Goal: Task Accomplishment & Management: Manage account settings

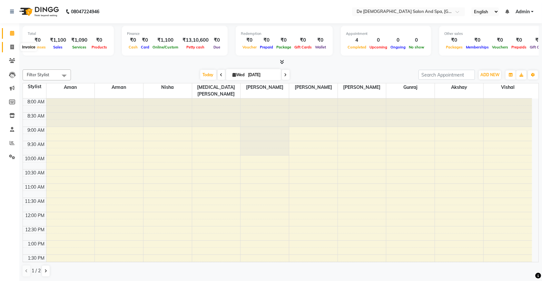
click at [12, 46] on icon at bounding box center [12, 47] width 4 height 5
select select "service"
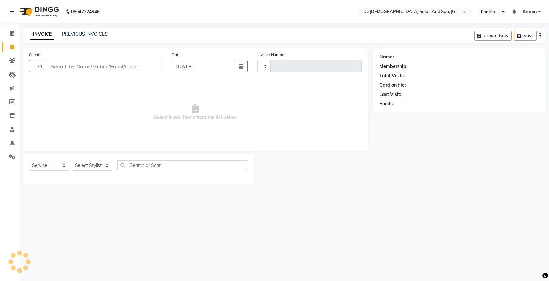
type input "2532"
select select "6431"
click at [97, 166] on select "Select Stylist akshay aman [PERSON_NAME] [PERSON_NAME] [MEDICAL_DATA][PERSON_NA…" at bounding box center [96, 165] width 48 height 10
select select "49201"
click at [72, 160] on select "Select Stylist akshay aman [PERSON_NAME] [PERSON_NAME] [MEDICAL_DATA][PERSON_NA…" at bounding box center [96, 165] width 48 height 10
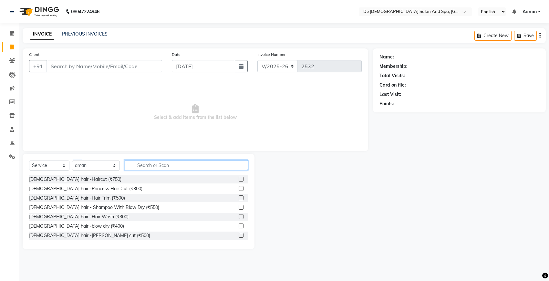
click at [162, 162] on input "text" at bounding box center [186, 165] width 123 height 10
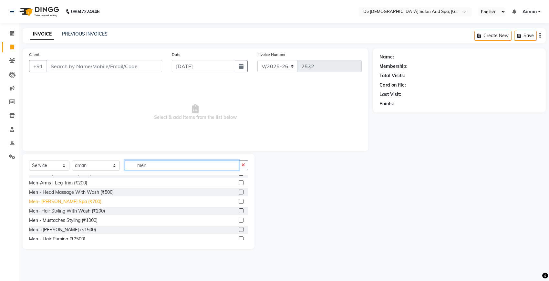
scroll to position [40, 0]
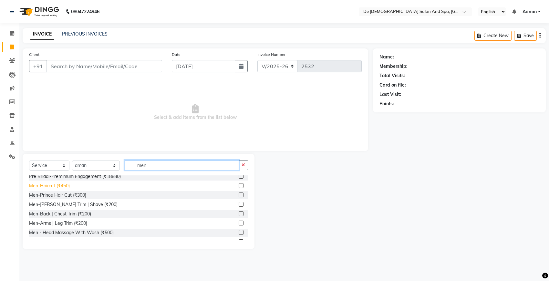
type input "men"
click at [58, 186] on div "Men-Haircut (₹450)" at bounding box center [49, 185] width 41 height 7
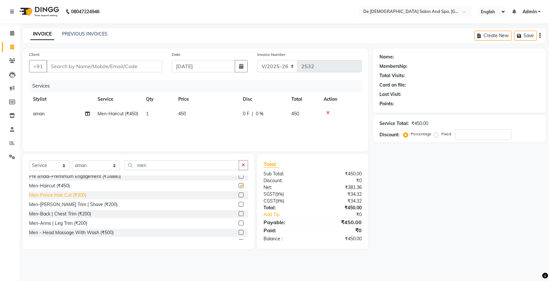
checkbox input "false"
click at [68, 204] on div "Men-[PERSON_NAME] Trim | Shave (₹200)" at bounding box center [73, 204] width 88 height 7
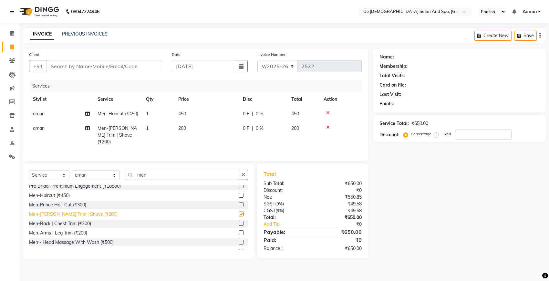
checkbox input "false"
click at [241, 177] on icon "button" at bounding box center [243, 174] width 4 height 5
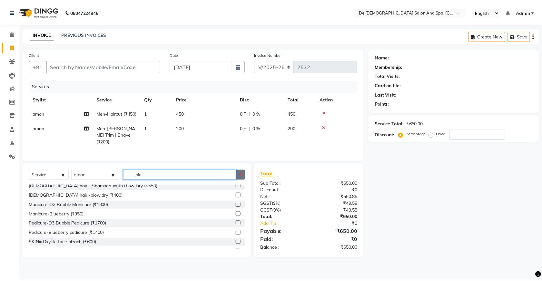
scroll to position [0, 0]
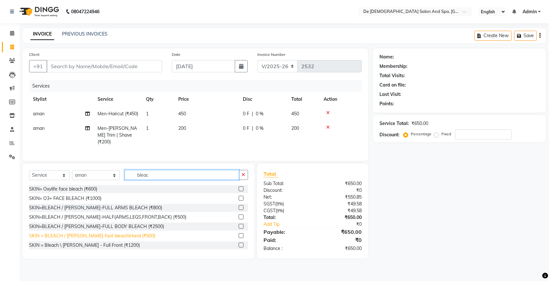
type input "bleac"
click at [103, 239] on div "SKIN = BLEACH / [PERSON_NAME]-foot bleach\Hand (₹500)" at bounding box center [92, 235] width 126 height 7
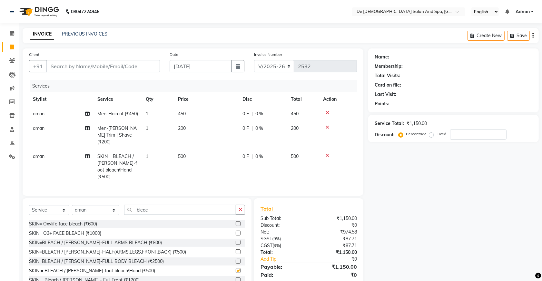
checkbox input "false"
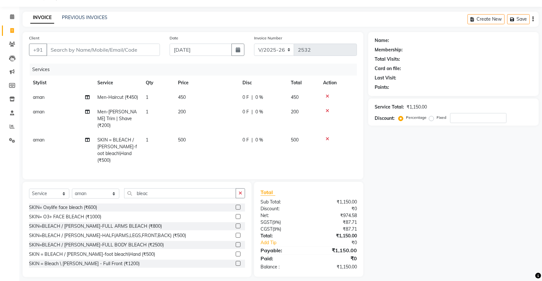
scroll to position [21, 0]
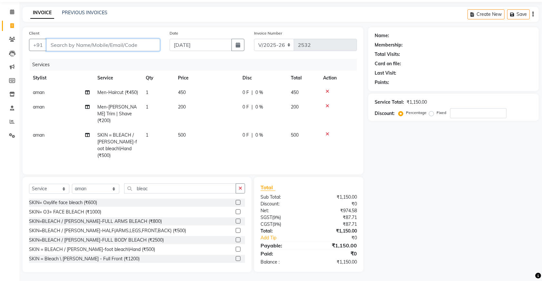
click at [131, 49] on input "Client" at bounding box center [103, 45] width 114 height 12
type input "6"
type input "0"
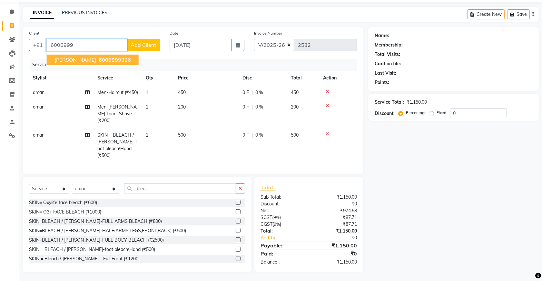
click at [100, 61] on ngb-highlight "6006999 326" at bounding box center [114, 59] width 34 height 6
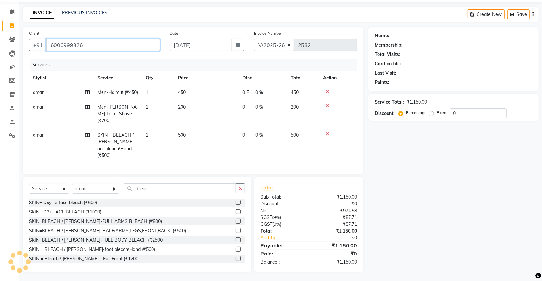
type input "6006999326"
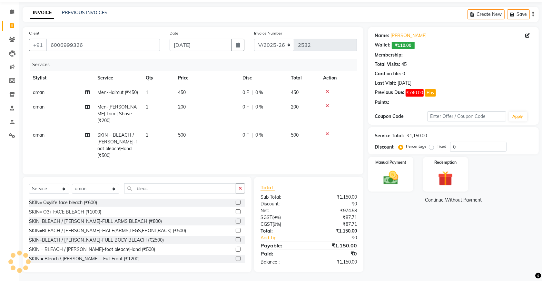
select select "1: Object"
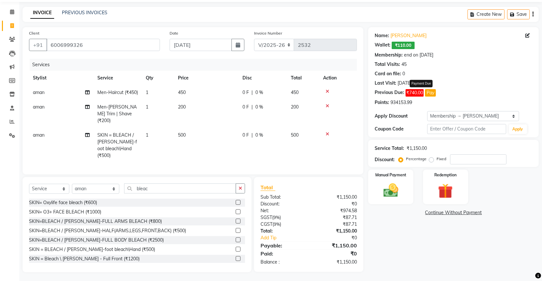
click at [433, 93] on button "Pay" at bounding box center [430, 92] width 11 height 7
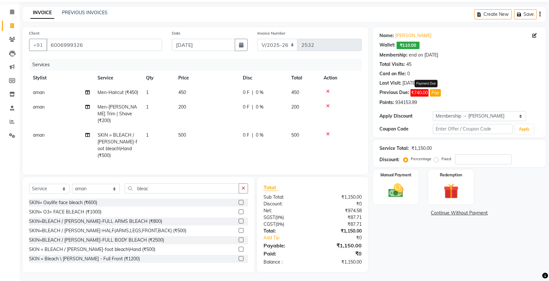
select select
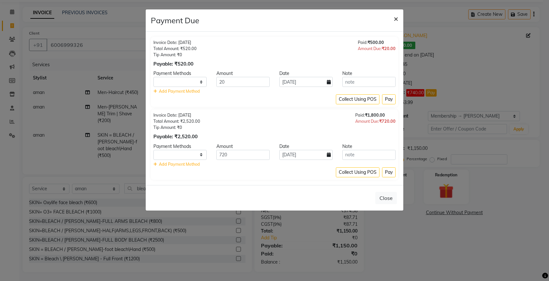
click at [396, 17] on span "×" at bounding box center [395, 19] width 5 height 10
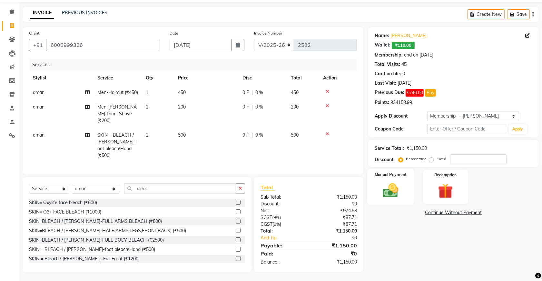
click at [392, 192] on img at bounding box center [391, 190] width 25 height 18
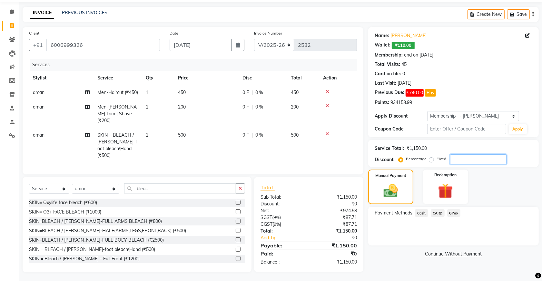
click at [456, 158] on input "number" at bounding box center [478, 159] width 56 height 10
type input "20"
click at [447, 189] on img at bounding box center [445, 190] width 25 height 19
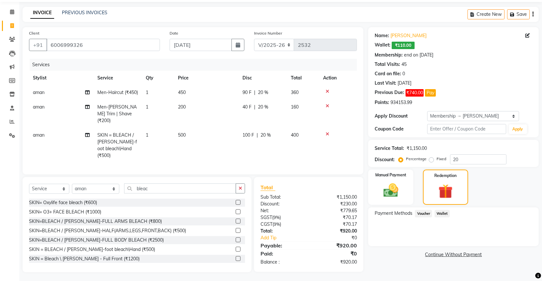
click at [446, 211] on span "Wallet" at bounding box center [442, 213] width 15 height 7
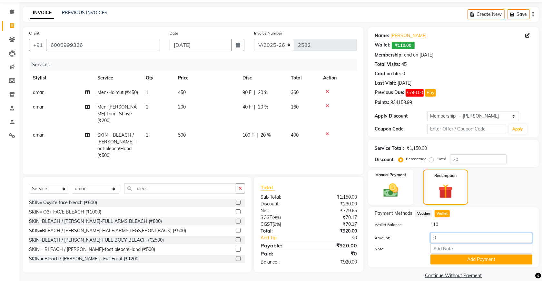
click at [433, 237] on input "0" at bounding box center [482, 238] width 102 height 10
type input "110"
click at [461, 254] on button "Add Payment" at bounding box center [482, 259] width 102 height 10
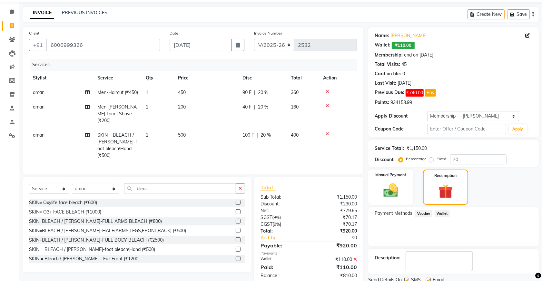
scroll to position [62, 0]
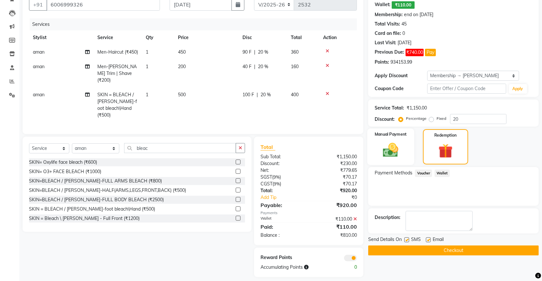
click at [390, 147] on img at bounding box center [391, 150] width 25 height 18
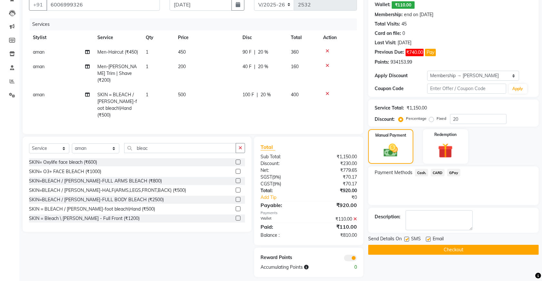
click at [421, 171] on span "Cash." at bounding box center [421, 172] width 13 height 7
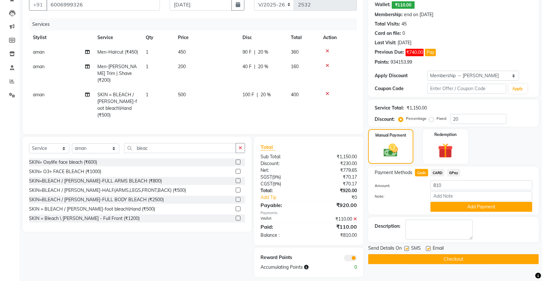
click at [454, 172] on span "GPay" at bounding box center [454, 172] width 13 height 7
click at [442, 206] on button "Add Payment" at bounding box center [482, 207] width 102 height 10
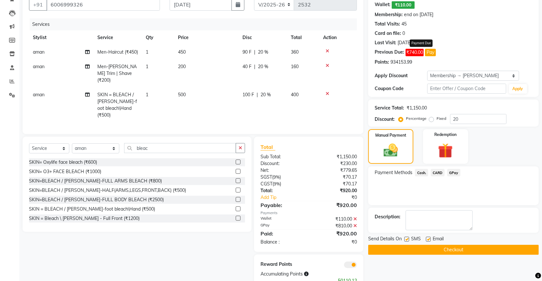
click at [434, 52] on button "Pay" at bounding box center [430, 52] width 11 height 7
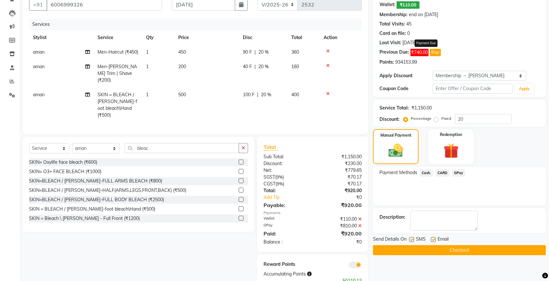
select select
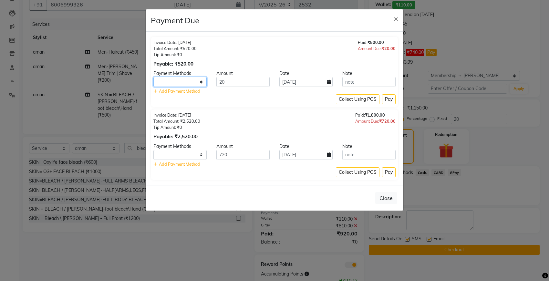
click at [189, 80] on select "Cash. CARD GPay" at bounding box center [179, 82] width 53 height 10
select select "5"
click at [153, 77] on select "Cash. CARD GPay" at bounding box center [179, 82] width 53 height 10
click at [386, 98] on button "Pay" at bounding box center [389, 99] width 14 height 10
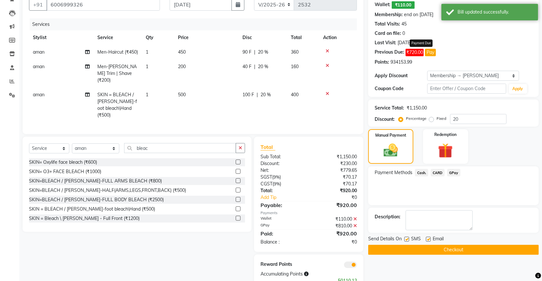
click at [429, 52] on button "Pay" at bounding box center [430, 52] width 11 height 7
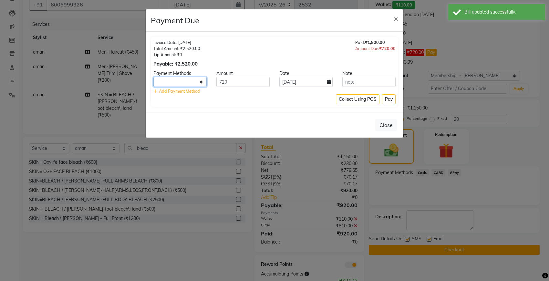
click at [201, 82] on select "Cash. CARD GPay" at bounding box center [179, 82] width 53 height 10
select select "5"
click at [153, 77] on select "Cash. CARD GPay" at bounding box center [179, 82] width 53 height 10
click at [385, 97] on button "Pay" at bounding box center [389, 99] width 14 height 10
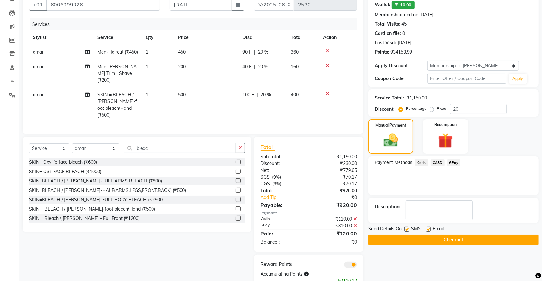
click at [378, 238] on button "Checkout" at bounding box center [454, 240] width 171 height 10
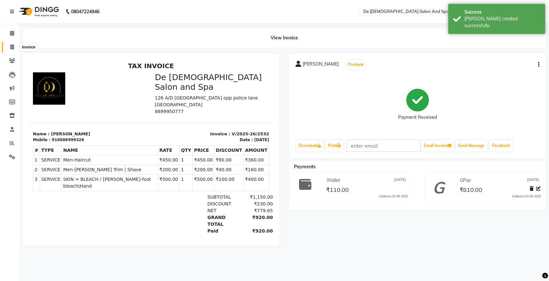
click at [12, 45] on icon at bounding box center [12, 47] width 4 height 5
select select "service"
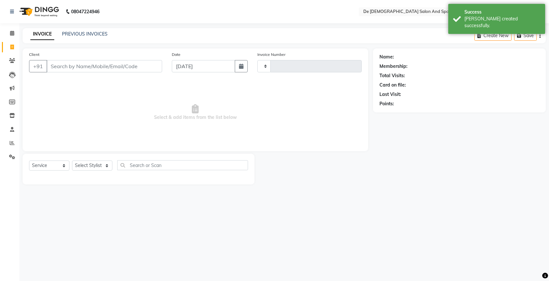
type input "2533"
select select "6431"
click at [92, 32] on link "PREVIOUS INVOICES" at bounding box center [84, 34] width 45 height 6
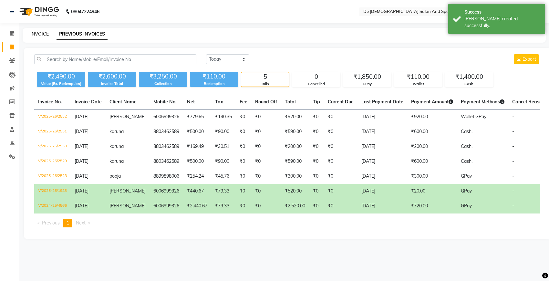
click at [40, 33] on link "INVOICE" at bounding box center [39, 34] width 18 height 6
select select "service"
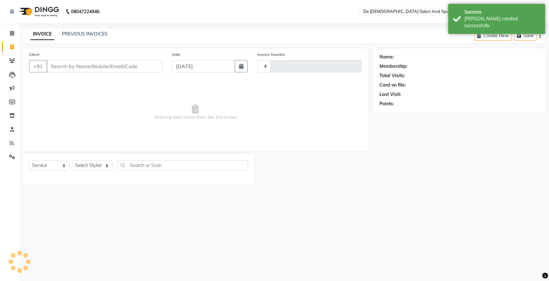
type input "2533"
select select "6431"
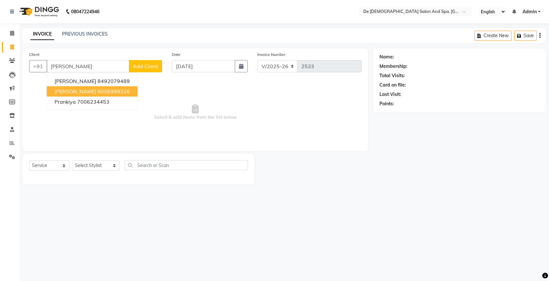
click at [97, 91] on ngb-highlight "6006999326" at bounding box center [113, 91] width 32 height 6
type input "6006999326"
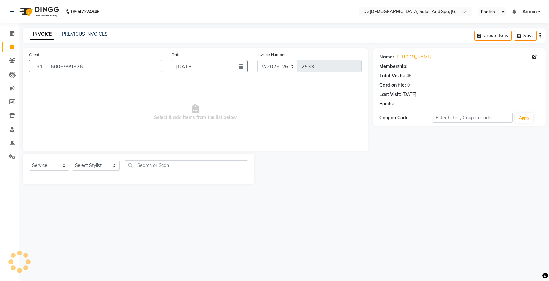
select select "1: Object"
click at [82, 34] on link "PREVIOUS INVOICES" at bounding box center [84, 34] width 45 height 6
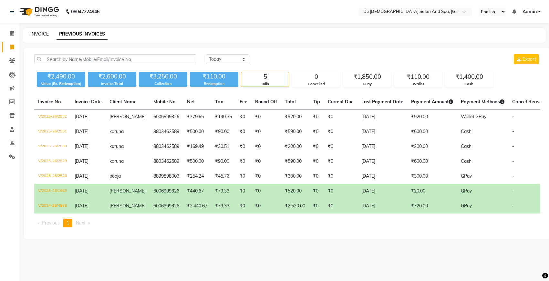
click at [39, 31] on link "INVOICE" at bounding box center [39, 34] width 18 height 6
select select "service"
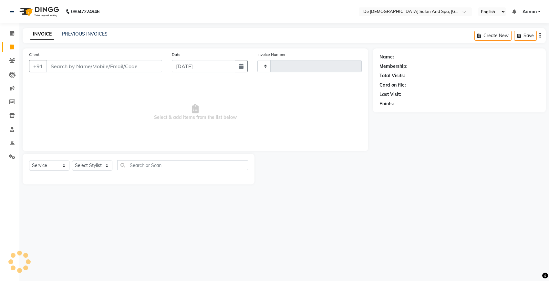
type input "2533"
select select "6431"
click at [85, 164] on select "Select Stylist akshay aman [PERSON_NAME] [PERSON_NAME] [MEDICAL_DATA][PERSON_NA…" at bounding box center [96, 165] width 48 height 10
select select "49371"
click at [72, 160] on select "Select Stylist akshay aman [PERSON_NAME] [PERSON_NAME] [MEDICAL_DATA][PERSON_NA…" at bounding box center [96, 165] width 48 height 10
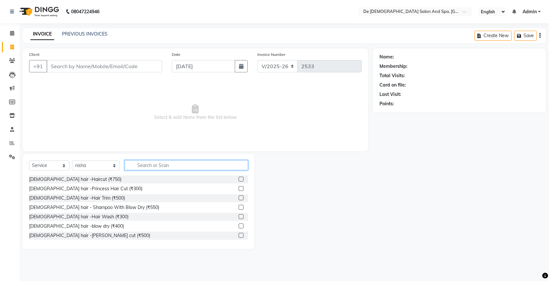
click at [131, 163] on input "text" at bounding box center [186, 165] width 123 height 10
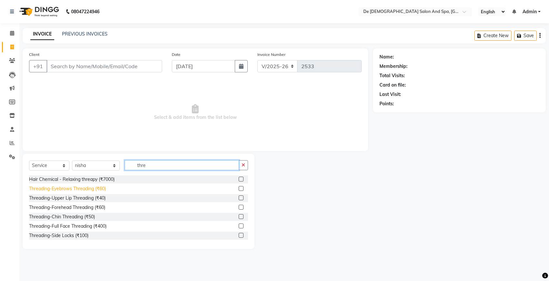
type input "thre"
click at [69, 187] on div "Threading-Eyebrows Threading (₹60)" at bounding box center [67, 188] width 77 height 7
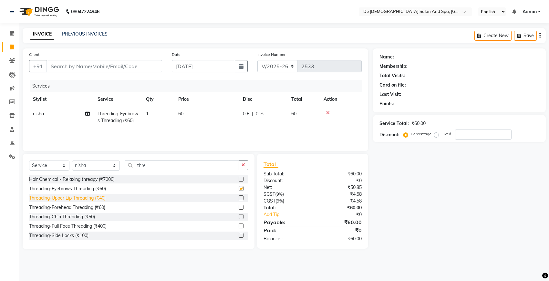
checkbox input "false"
click at [80, 199] on div "Threading-Upper Lip Threading (₹40)" at bounding box center [67, 198] width 76 height 7
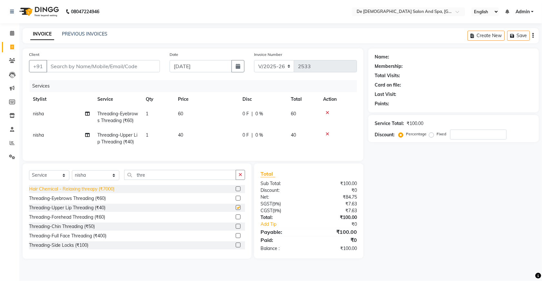
checkbox input "false"
click at [89, 65] on input "Client" at bounding box center [103, 66] width 114 height 12
type input "9"
type input "0"
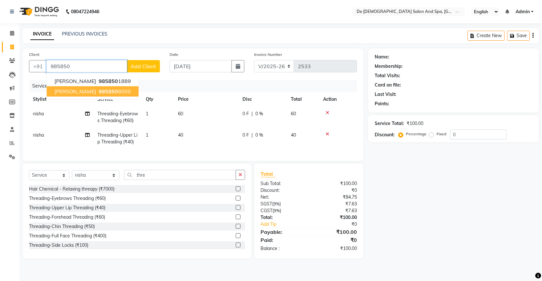
click at [97, 94] on ngb-highlight "985850 8000" at bounding box center [114, 91] width 34 height 6
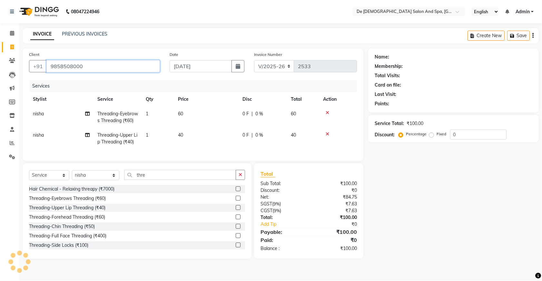
type input "9858508000"
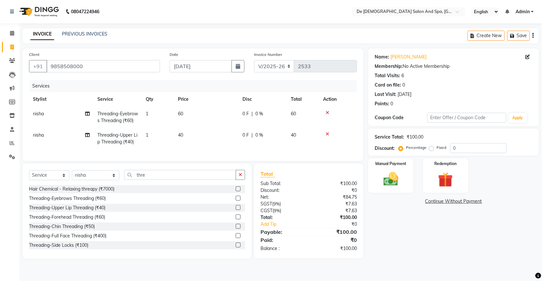
scroll to position [0, 0]
click at [388, 183] on img at bounding box center [391, 179] width 25 height 18
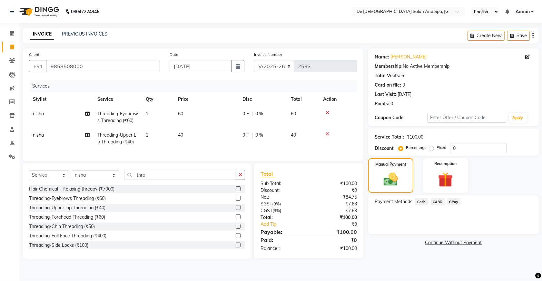
click at [423, 202] on span "Cash." at bounding box center [421, 201] width 13 height 7
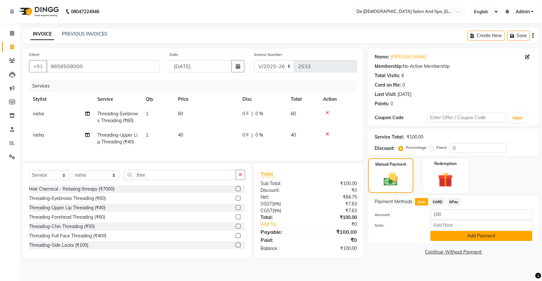
click at [439, 234] on button "Add Payment" at bounding box center [482, 236] width 102 height 10
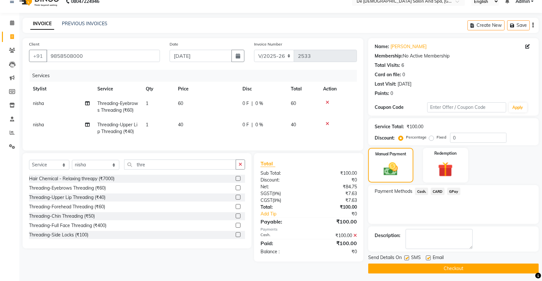
scroll to position [13, 0]
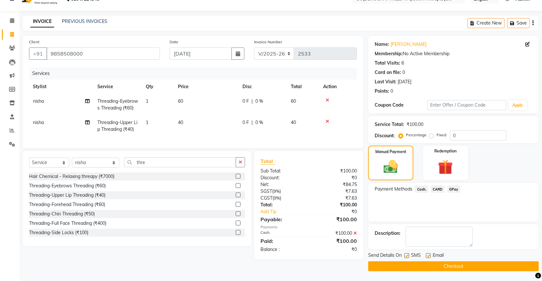
click at [430, 264] on button "Checkout" at bounding box center [454, 266] width 171 height 10
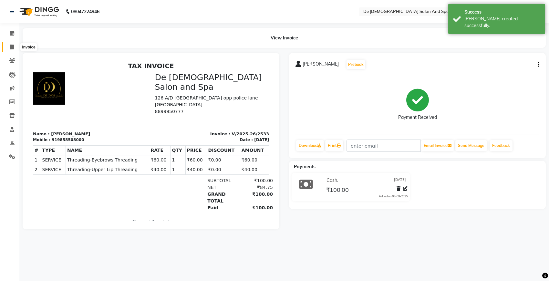
click at [12, 47] on icon at bounding box center [12, 47] width 4 height 5
select select "service"
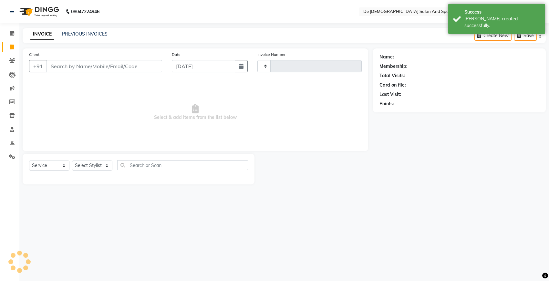
type input "2534"
select select "6431"
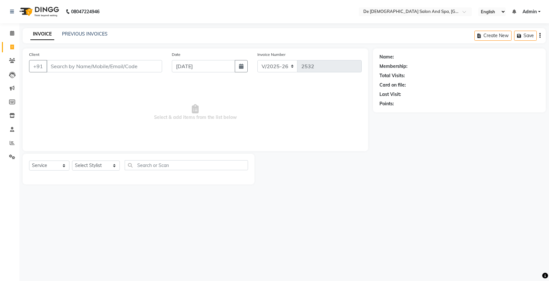
select select "6431"
select select "service"
click at [106, 68] on input "Client" at bounding box center [104, 66] width 116 height 12
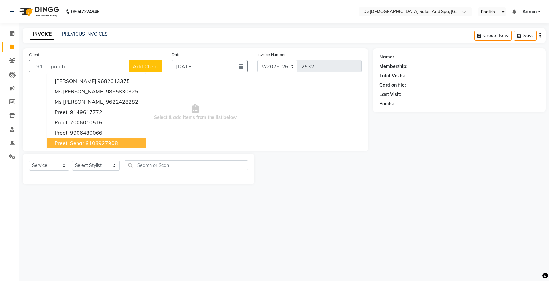
click at [88, 142] on ngb-highlight "9103927908" at bounding box center [102, 143] width 32 height 6
type input "9103927908"
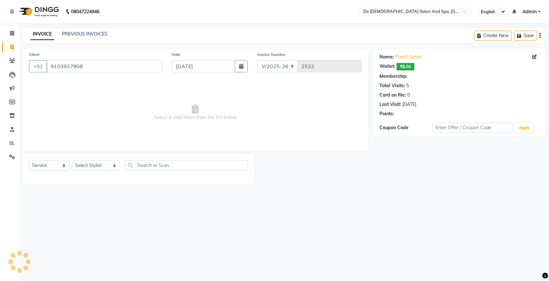
select select "1: Object"
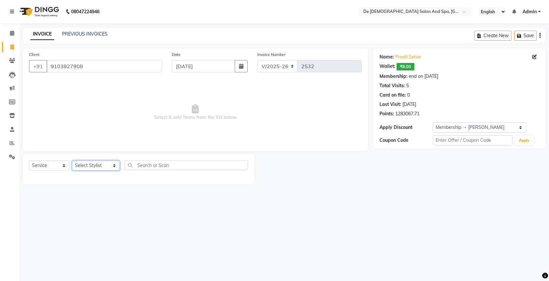
click at [107, 166] on select "Select Stylist akshay aman [PERSON_NAME] [PERSON_NAME] [MEDICAL_DATA][PERSON_NA…" at bounding box center [96, 165] width 48 height 10
select select "51742"
click at [72, 160] on select "Select Stylist akshay aman [PERSON_NAME] [PERSON_NAME] [MEDICAL_DATA][PERSON_NA…" at bounding box center [96, 165] width 48 height 10
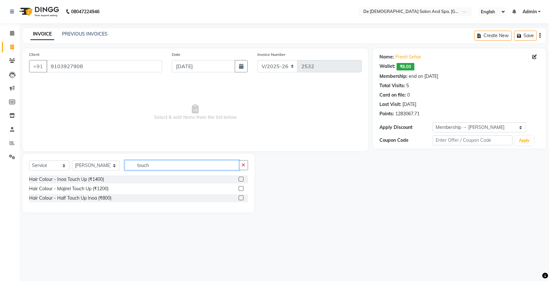
click at [147, 169] on input "touch" at bounding box center [182, 165] width 114 height 10
type input "touch"
click at [96, 178] on div "Hair Colour - Inoa Touch Up (₹1400)" at bounding box center [66, 179] width 75 height 7
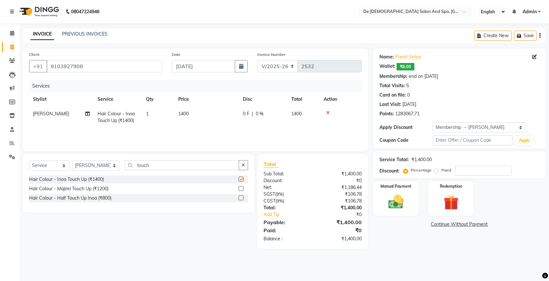
checkbox input "false"
click at [241, 168] on button "button" at bounding box center [242, 165] width 9 height 10
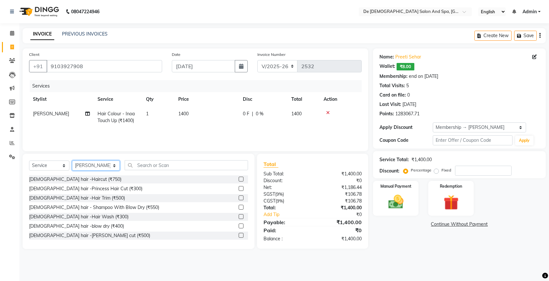
click at [83, 166] on select "Select Stylist akshay aman [PERSON_NAME] [PERSON_NAME] [MEDICAL_DATA][PERSON_NA…" at bounding box center [96, 165] width 48 height 10
select select "49371"
click at [72, 160] on select "Select Stylist akshay aman [PERSON_NAME] [PERSON_NAME] [MEDICAL_DATA][PERSON_NA…" at bounding box center [96, 165] width 48 height 10
click at [165, 166] on input "text" at bounding box center [186, 165] width 123 height 10
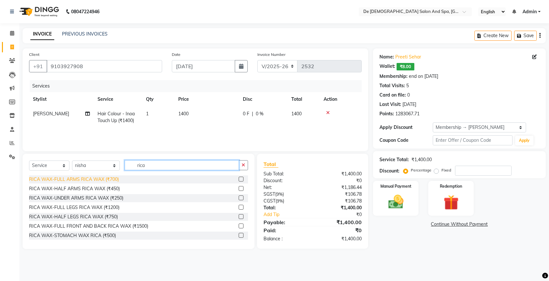
type input "rica"
click at [67, 180] on div "RICA WAX-FULL ARMS RICA WAX (₹700)" at bounding box center [74, 179] width 90 height 7
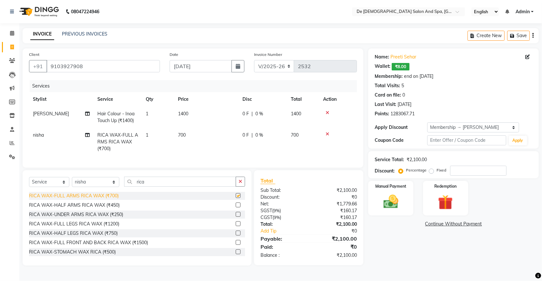
checkbox input "false"
click at [104, 237] on div "RICA WAX-HALF LEGS RICA WAX (₹750)" at bounding box center [73, 233] width 89 height 7
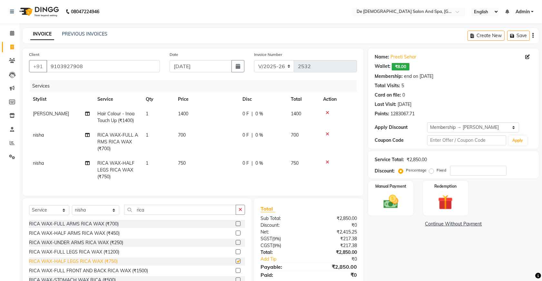
checkbox input "false"
click at [89, 246] on div "RICA WAX-UNDER ARMS RICA WAX (₹250)" at bounding box center [76, 242] width 94 height 7
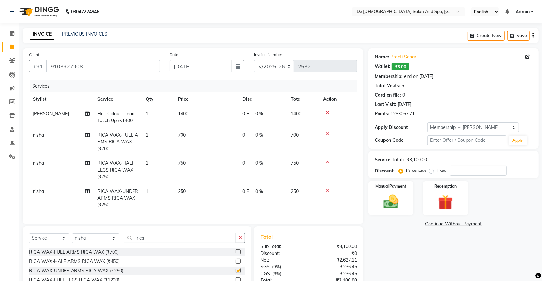
checkbox input "false"
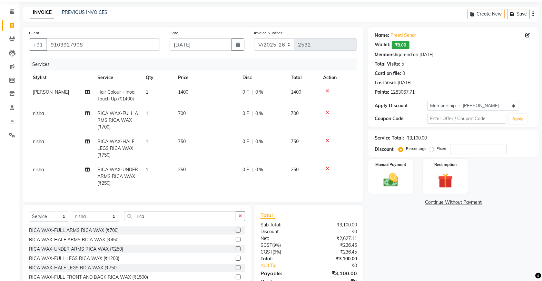
scroll to position [40, 0]
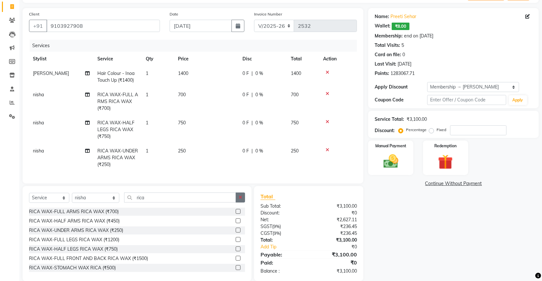
click at [243, 200] on button "button" at bounding box center [240, 197] width 9 height 10
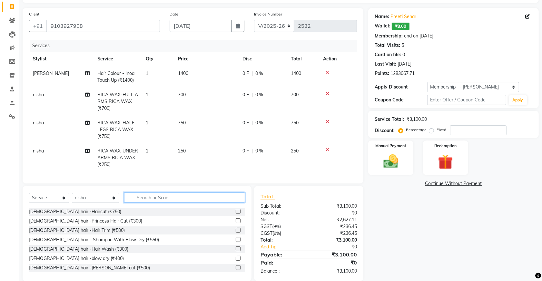
click at [187, 202] on input "text" at bounding box center [184, 197] width 121 height 10
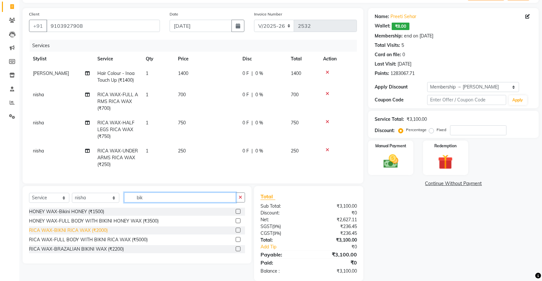
type input "bik"
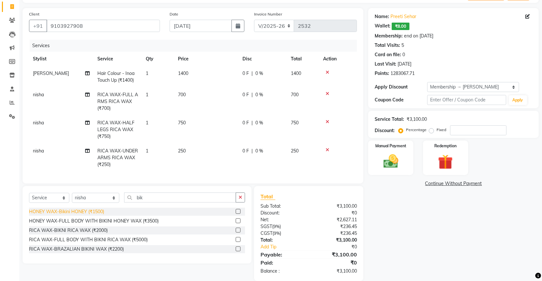
click at [86, 234] on div "RICA WAX-BIKNI RICA WAX (₹2000)" at bounding box center [68, 230] width 79 height 7
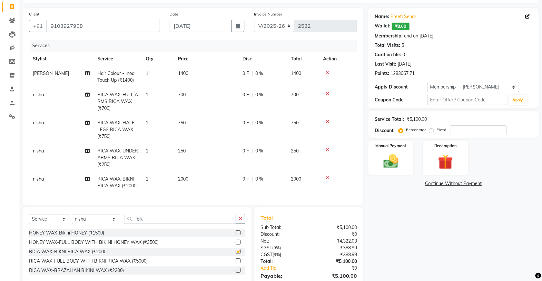
checkbox input "false"
click at [241, 220] on icon "button" at bounding box center [241, 218] width 4 height 5
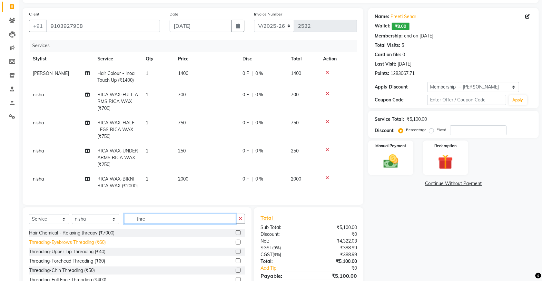
type input "thre"
click at [102, 243] on div "Threading-Eyebrows Threading (₹60)" at bounding box center [67, 242] width 77 height 7
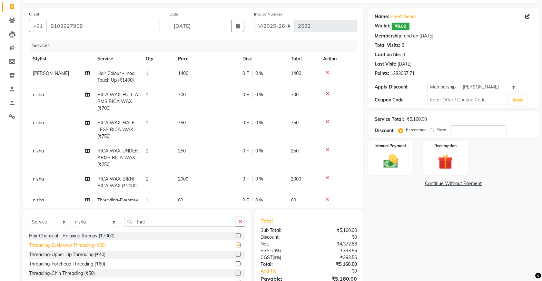
checkbox input "false"
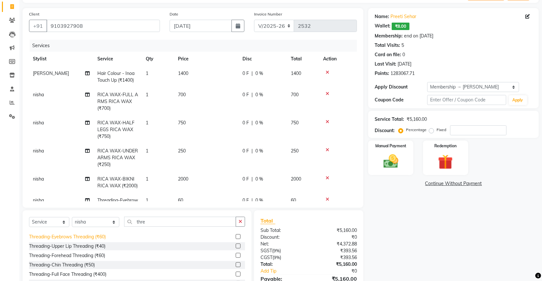
scroll to position [10, 0]
click at [99, 243] on div "Threading-Upper Lip Threading (₹40)" at bounding box center [67, 244] width 76 height 7
checkbox input "false"
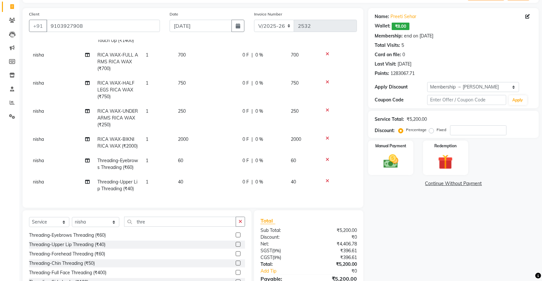
scroll to position [52, 0]
click at [327, 80] on icon at bounding box center [328, 82] width 4 height 5
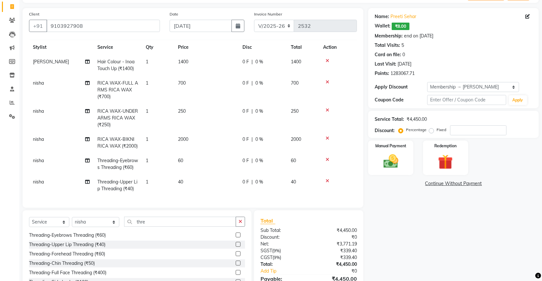
click at [327, 80] on icon at bounding box center [328, 82] width 4 height 5
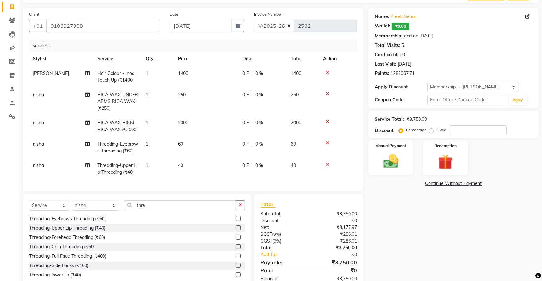
scroll to position [0, 0]
click at [242, 207] on icon "button" at bounding box center [241, 205] width 4 height 5
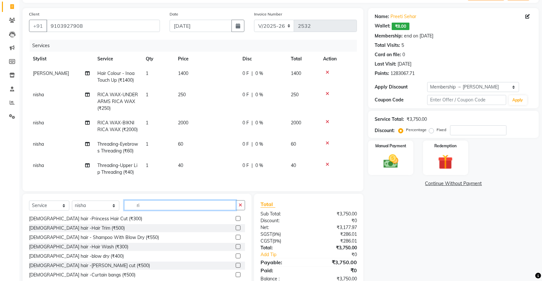
scroll to position [1, 0]
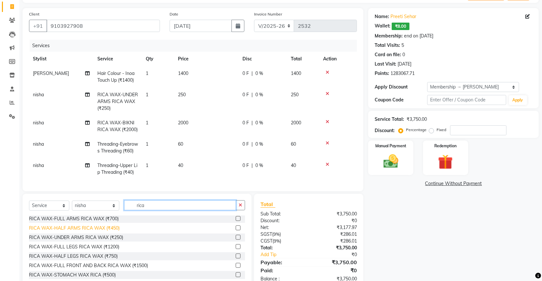
type input "rica"
click at [94, 231] on div "RICA WAX-HALF ARMS RICA WAX (₹450)" at bounding box center [74, 228] width 91 height 7
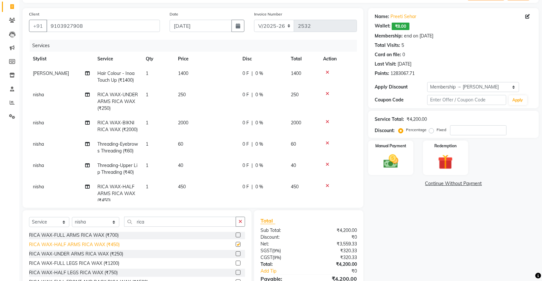
checkbox input "false"
click at [89, 270] on div "RICA WAX-HALF LEGS RICA WAX (₹750)" at bounding box center [73, 272] width 89 height 7
checkbox input "false"
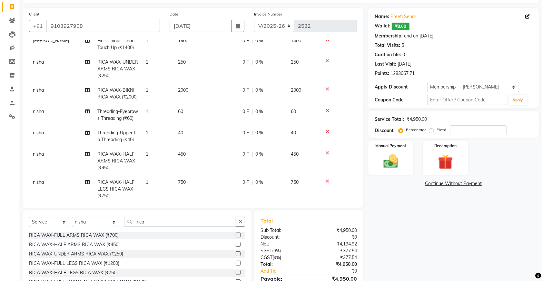
scroll to position [52, 0]
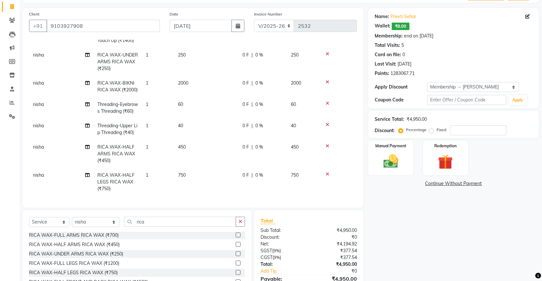
click at [327, 122] on icon at bounding box center [328, 124] width 4 height 5
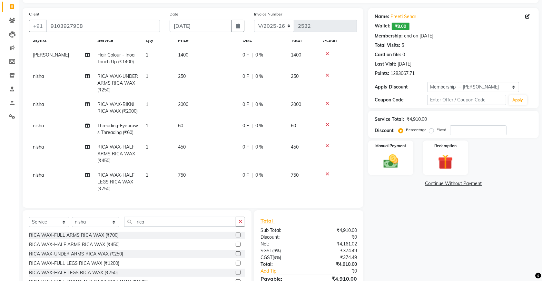
scroll to position [0, 0]
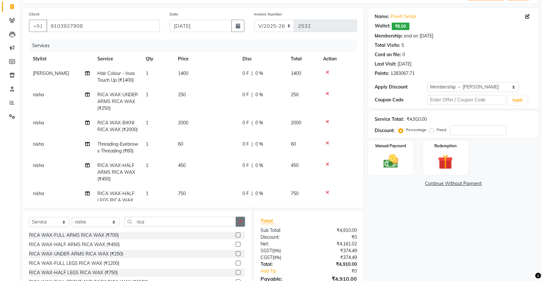
click at [242, 223] on icon "button" at bounding box center [241, 221] width 4 height 5
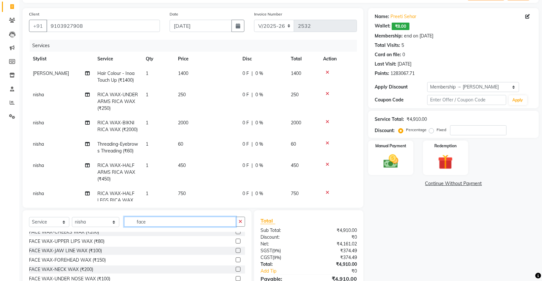
scroll to position [41, 0]
type input "face"
click at [76, 277] on div "FACE WAX-CHIN WAX (₹150)" at bounding box center [61, 279] width 64 height 7
checkbox input "false"
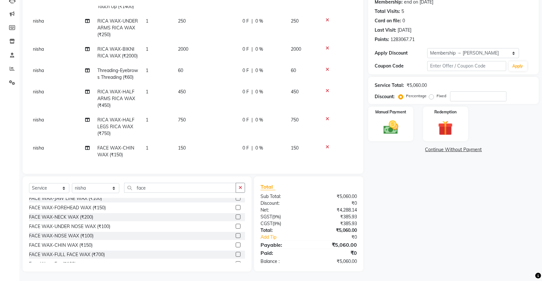
scroll to position [75, 0]
click at [242, 186] on icon "button" at bounding box center [241, 187] width 4 height 5
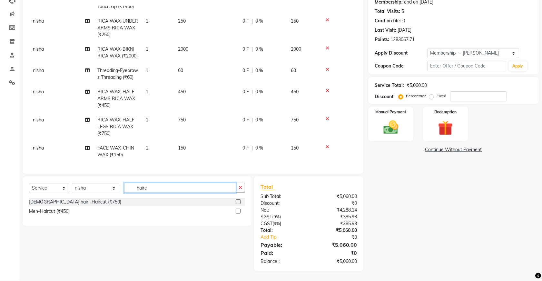
scroll to position [0, 0]
type input "hairc"
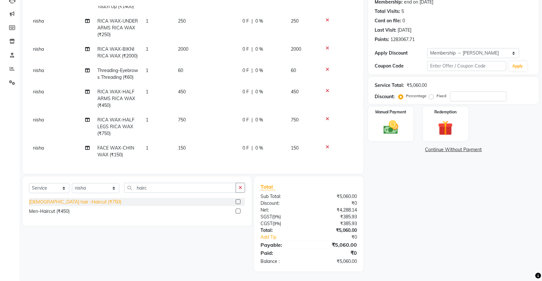
click at [77, 202] on div "Female hair -Haircut (₹750)" at bounding box center [75, 201] width 92 height 7
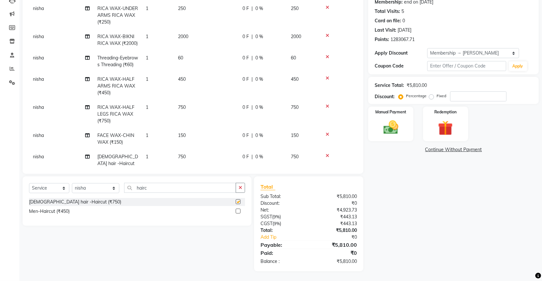
checkbox input "false"
click at [237, 189] on button "button" at bounding box center [240, 188] width 9 height 10
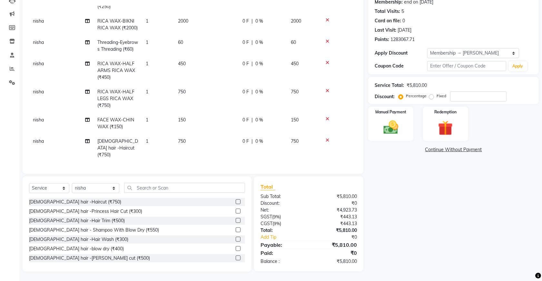
click at [231, 144] on td "750" at bounding box center [206, 148] width 65 height 28
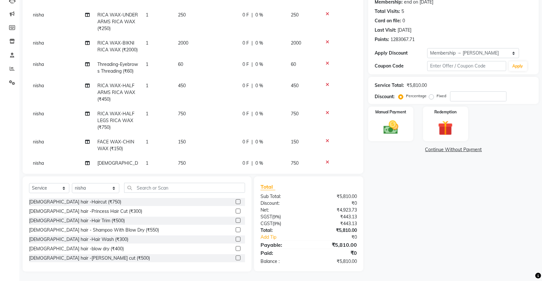
select select "49371"
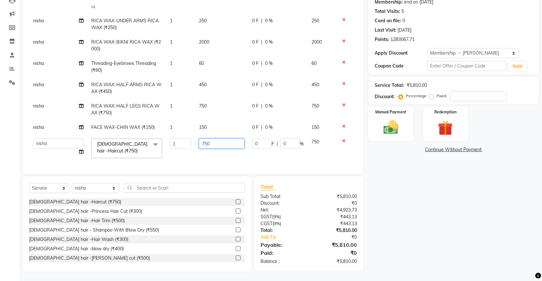
click at [224, 141] on input "750" at bounding box center [221, 143] width 45 height 10
type input "7"
type input "500"
click at [413, 194] on div "Name: Preeti Sehar Wallet: ₹8.00 Membership: end on 29-03-2026 Total Visits: 5 …" at bounding box center [457, 122] width 176 height 297
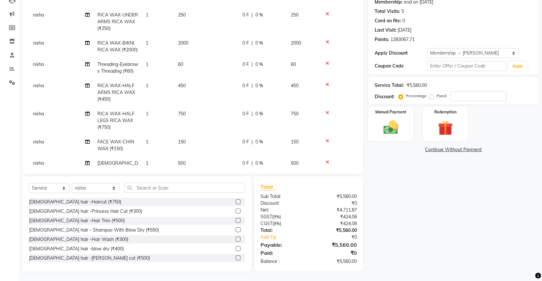
scroll to position [74, 0]
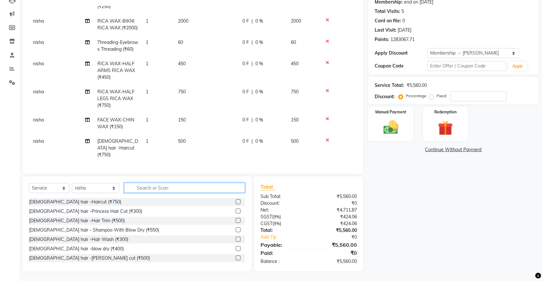
click at [153, 189] on input "text" at bounding box center [184, 188] width 121 height 10
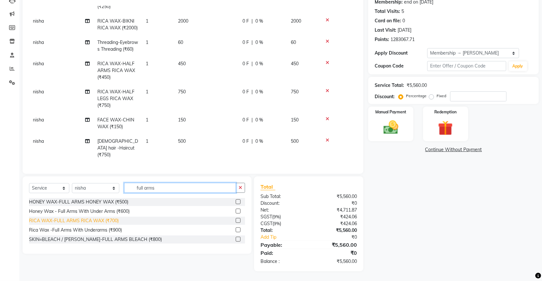
type input "full arms"
click at [87, 222] on div "RICA WAX-FULL ARMS RICA WAX (₹700)" at bounding box center [74, 220] width 90 height 7
checkbox input "false"
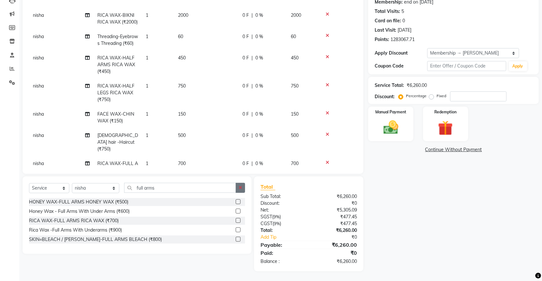
click at [240, 189] on icon "button" at bounding box center [241, 187] width 4 height 5
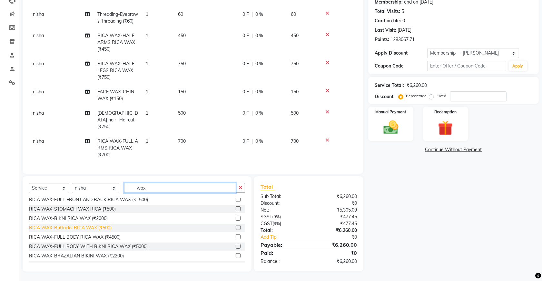
scroll to position [121, 0]
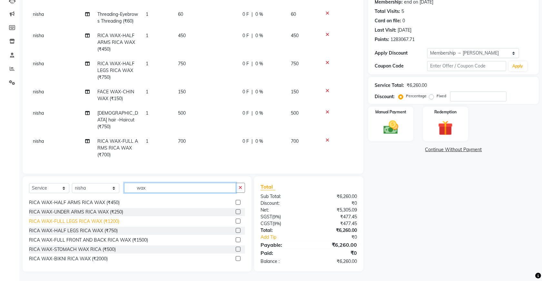
type input "wax"
click at [82, 220] on div "RICA WAX-FULL LEGS RICA WAX (₹1200)" at bounding box center [74, 221] width 90 height 7
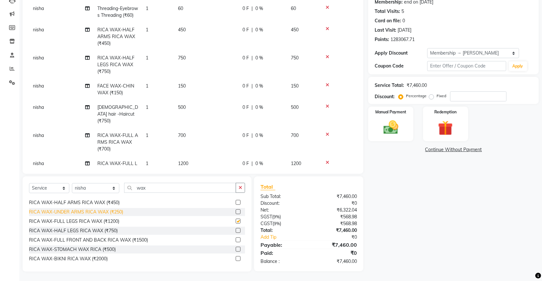
checkbox input "false"
click at [88, 210] on div "RICA WAX-UNDER ARMS RICA WAX (₹250)" at bounding box center [76, 211] width 94 height 7
checkbox input "false"
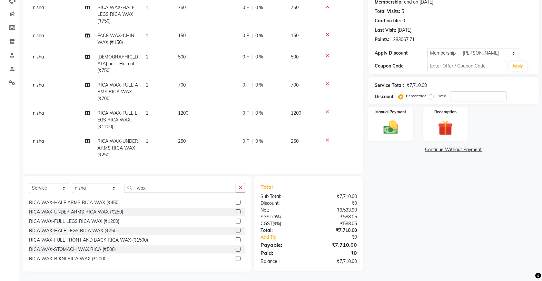
scroll to position [158, 0]
click at [240, 186] on icon "button" at bounding box center [241, 187] width 4 height 5
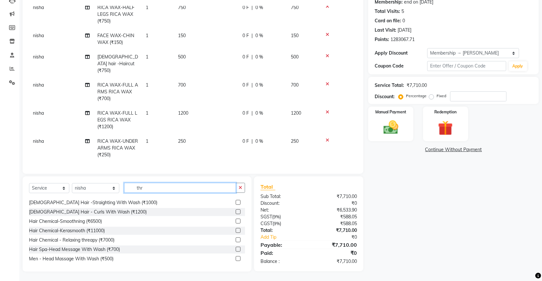
scroll to position [0, 0]
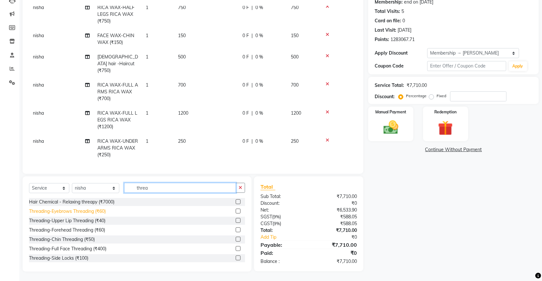
type input "threa"
click at [90, 210] on div "Threading-Eyebrows Threading (₹60)" at bounding box center [67, 211] width 77 height 7
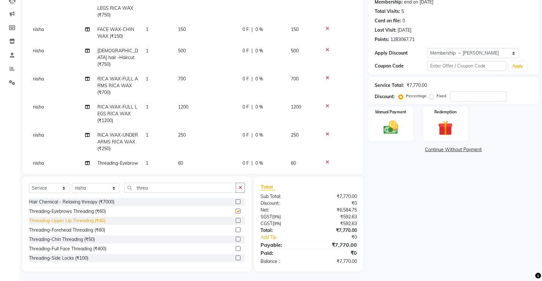
checkbox input "false"
click at [95, 217] on div "Threading-Upper Lip Threading (₹40)" at bounding box center [67, 220] width 76 height 7
checkbox input "false"
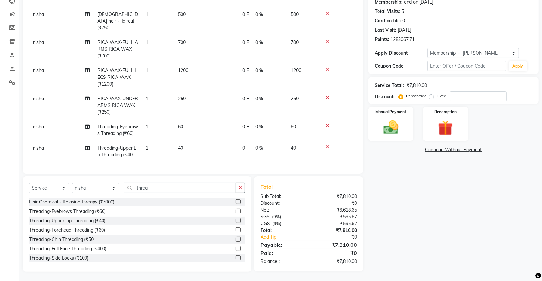
scroll to position [207, 0]
click at [384, 127] on img at bounding box center [391, 127] width 25 height 18
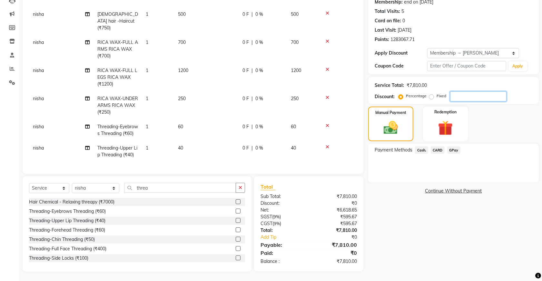
click at [462, 96] on input "number" at bounding box center [478, 96] width 56 height 10
type input "20"
click at [421, 148] on span "Cash." at bounding box center [421, 149] width 13 height 7
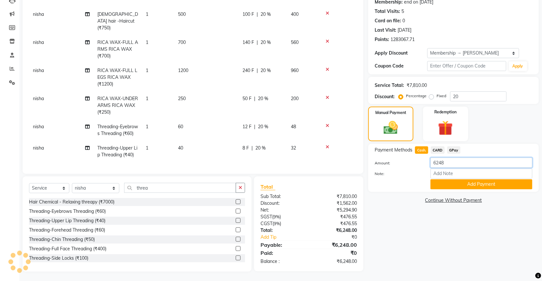
click at [450, 162] on input "6248" at bounding box center [482, 162] width 102 height 10
type input "6"
type input "2500"
click at [465, 183] on button "Add Payment" at bounding box center [482, 184] width 102 height 10
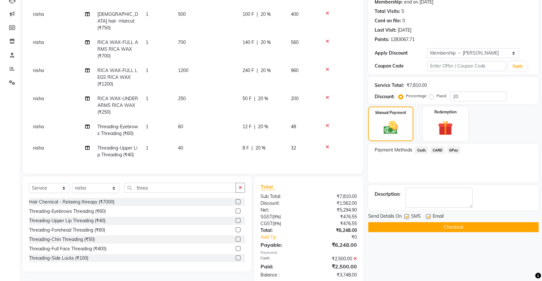
click at [454, 149] on span "GPay" at bounding box center [454, 149] width 13 height 7
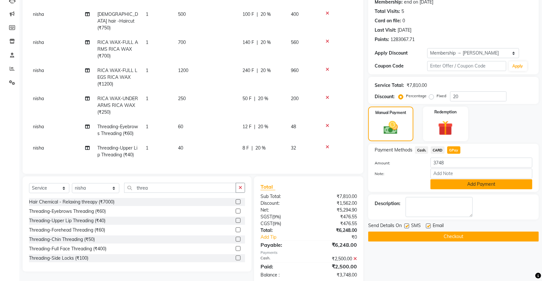
click at [455, 180] on button "Add Payment" at bounding box center [482, 184] width 102 height 10
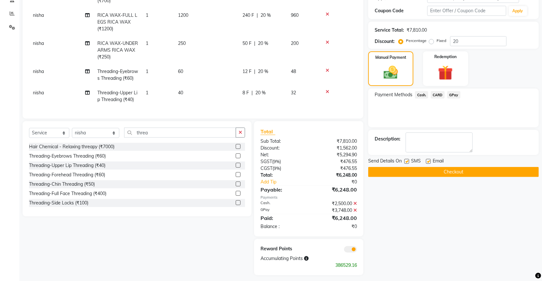
scroll to position [133, 0]
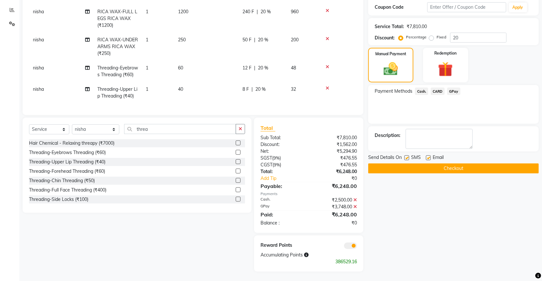
click at [419, 167] on button "Checkout" at bounding box center [454, 168] width 171 height 10
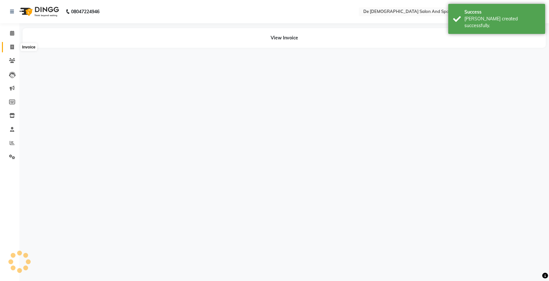
drag, startPoint x: 11, startPoint y: 46, endPoint x: 17, endPoint y: 50, distance: 6.7
click at [11, 46] on icon at bounding box center [12, 47] width 4 height 5
select select "service"
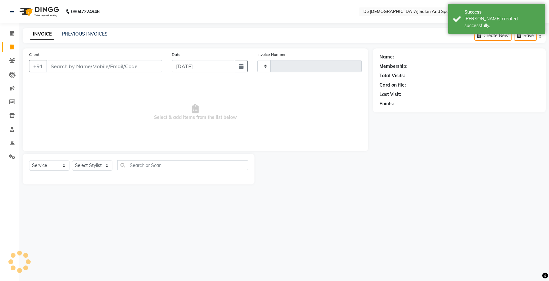
type input "2535"
select select "6431"
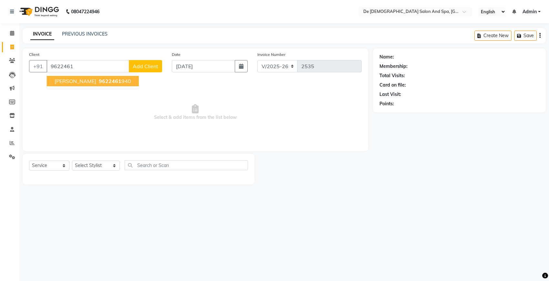
click at [99, 80] on span "9622461" at bounding box center [110, 81] width 23 height 6
type input "9622461940"
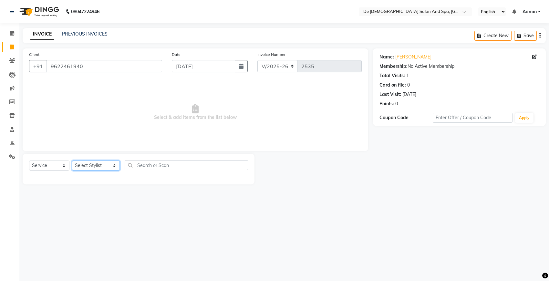
click at [102, 164] on select "Select Stylist akshay aman Arman Ashwani gunraj megha nikita thappa nisha parve…" at bounding box center [96, 165] width 48 height 10
select select "49201"
click at [72, 160] on select "Select Stylist akshay aman Arman Ashwani gunraj megha nikita thappa nisha parve…" at bounding box center [96, 165] width 48 height 10
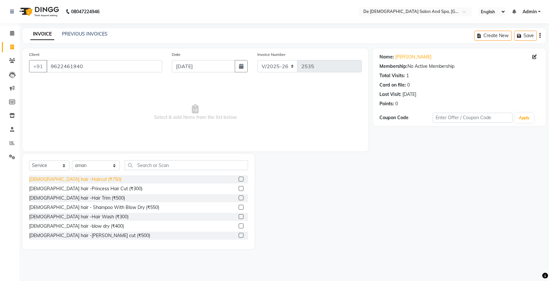
click at [80, 177] on div "Female hair -Haircut (₹750)" at bounding box center [75, 179] width 92 height 7
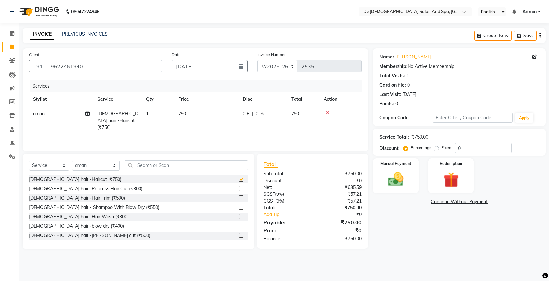
checkbox input "false"
click at [391, 183] on img at bounding box center [395, 179] width 25 height 18
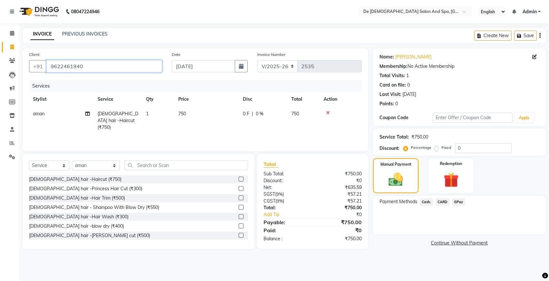
click at [86, 65] on input "9622461940" at bounding box center [104, 66] width 116 height 12
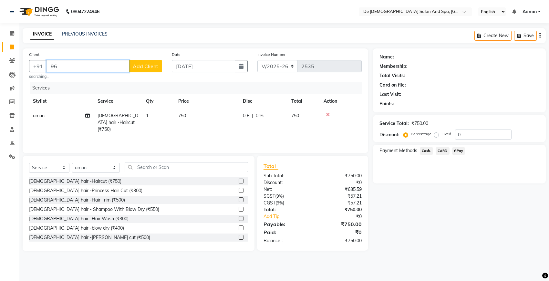
type input "9"
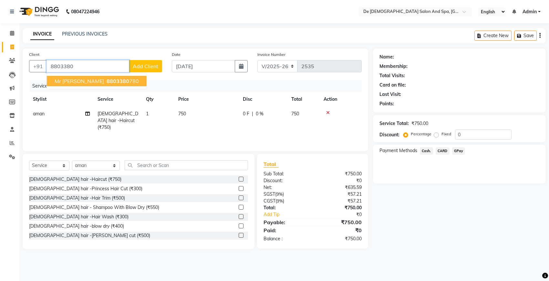
click at [106, 81] on span "8803380" at bounding box center [117, 81] width 23 height 6
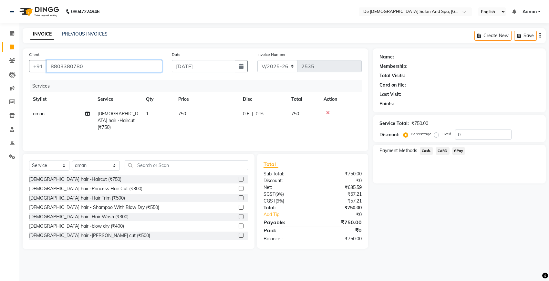
type input "8803380780"
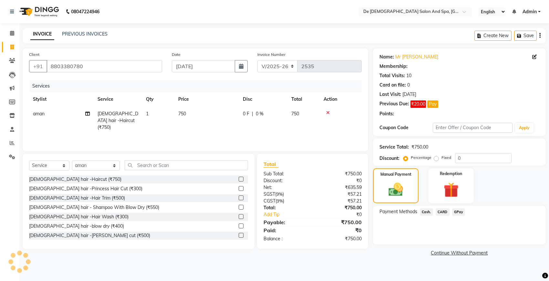
select select "1: Object"
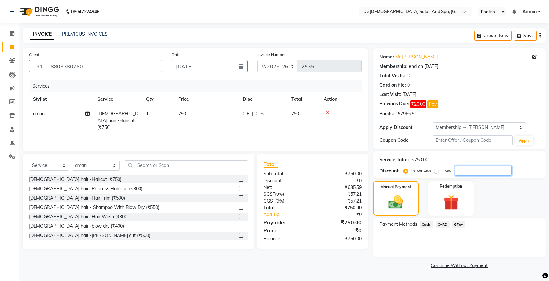
click at [464, 168] on input "number" at bounding box center [483, 171] width 56 height 10
type input "20"
click at [425, 223] on span "Cash." at bounding box center [425, 224] width 13 height 7
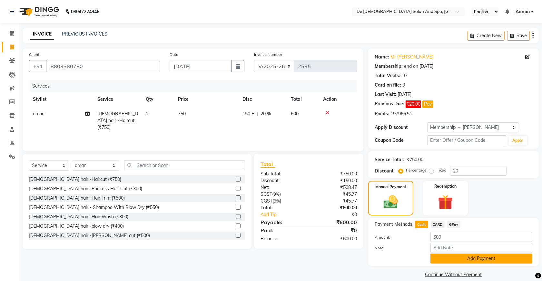
click at [440, 258] on button "Add Payment" at bounding box center [482, 258] width 102 height 10
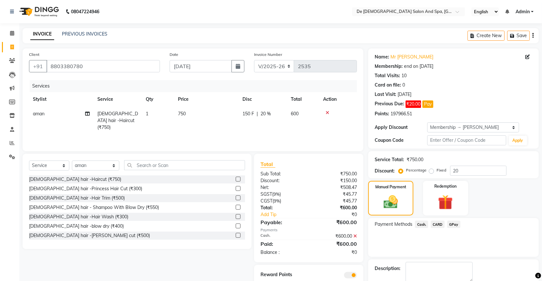
scroll to position [35, 0]
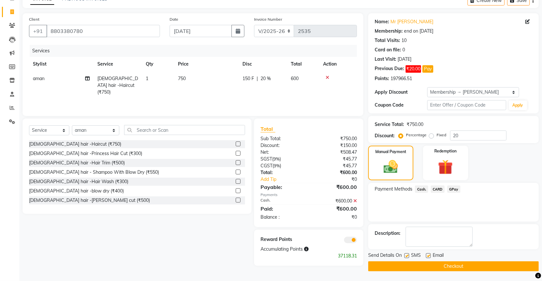
click at [410, 265] on button "Checkout" at bounding box center [454, 266] width 171 height 10
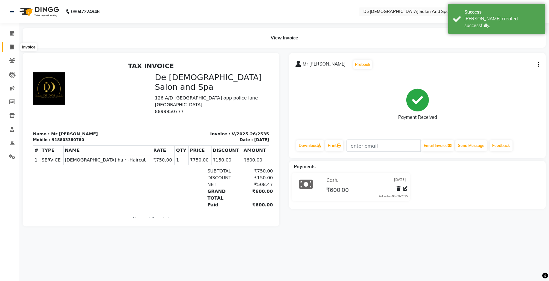
click at [10, 45] on icon at bounding box center [12, 47] width 4 height 5
select select "service"
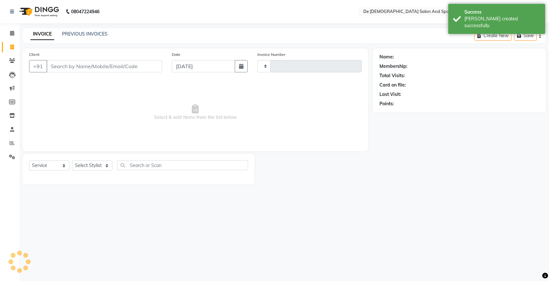
type input "2536"
select select "6431"
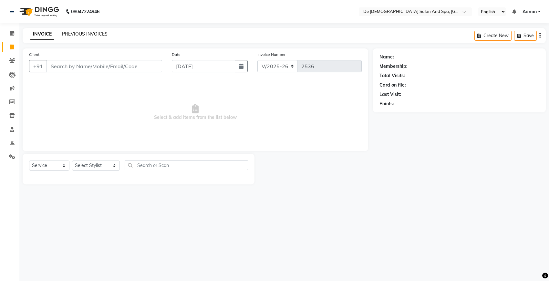
click at [70, 33] on link "PREVIOUS INVOICES" at bounding box center [84, 34] width 45 height 6
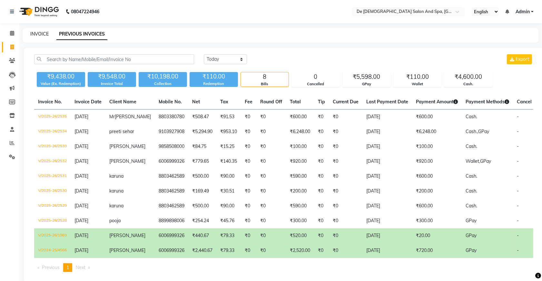
click at [41, 35] on link "INVOICE" at bounding box center [39, 34] width 18 height 6
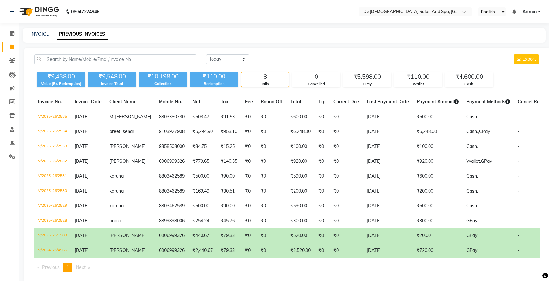
select select "6431"
select select "service"
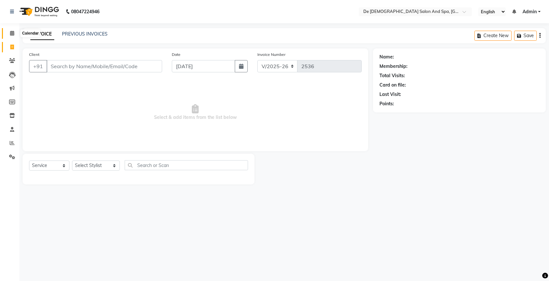
click at [9, 34] on span at bounding box center [11, 33] width 11 height 7
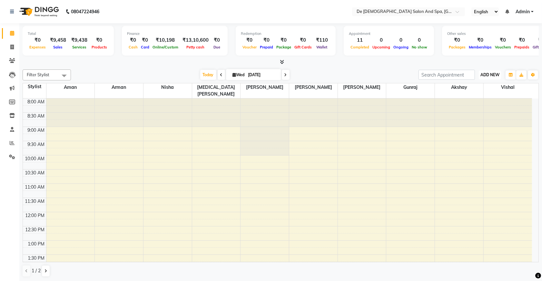
click at [496, 74] on span "ADD NEW" at bounding box center [490, 74] width 19 height 5
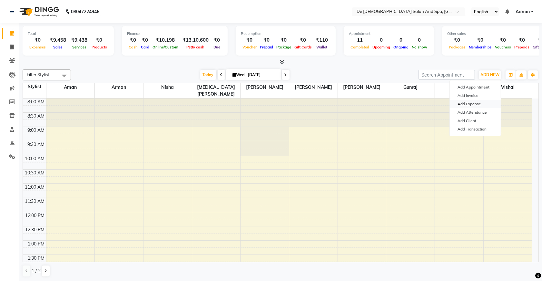
click at [477, 103] on link "Add Expense" at bounding box center [475, 104] width 51 height 8
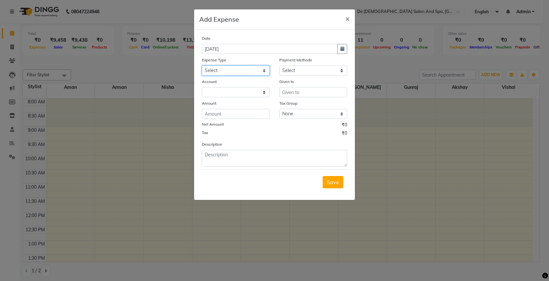
click at [259, 70] on select "Select Advance Salary Bank charges Car maintenance Cash transfer to bank Cash t…" at bounding box center [236, 71] width 68 height 10
select select "4"
click at [202, 66] on select "Select Advance Salary Bank charges Car maintenance Cash transfer to bank Cash t…" at bounding box center [236, 71] width 68 height 10
click at [241, 94] on select at bounding box center [236, 92] width 68 height 10
click at [252, 91] on select at bounding box center [236, 92] width 68 height 10
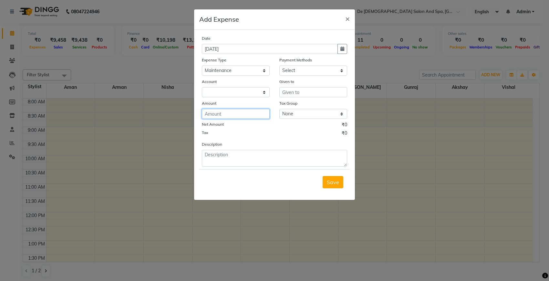
click at [232, 117] on input "number" at bounding box center [236, 114] width 68 height 10
type input "140"
click at [318, 94] on input "text" at bounding box center [313, 92] width 68 height 10
click at [322, 91] on input "text" at bounding box center [313, 92] width 68 height 10
click at [331, 70] on select "Select Cash. Voucher CARD Wallet GPay" at bounding box center [313, 71] width 68 height 10
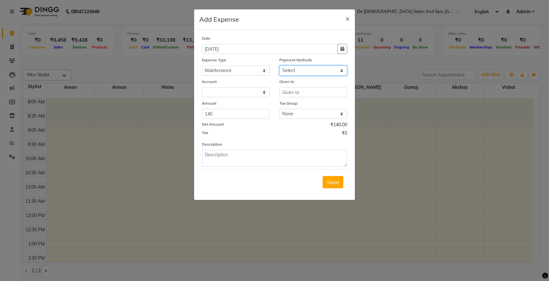
select select "116"
click at [279, 66] on select "Select Cash. Voucher CARD Wallet GPay" at bounding box center [313, 71] width 68 height 10
select select "5448"
click at [321, 93] on input "text" at bounding box center [313, 92] width 68 height 10
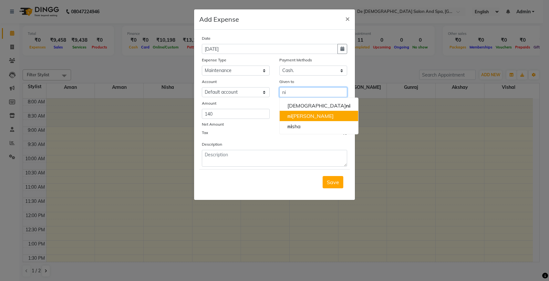
click at [307, 113] on ngb-highlight "ni kita thappa" at bounding box center [310, 116] width 46 height 6
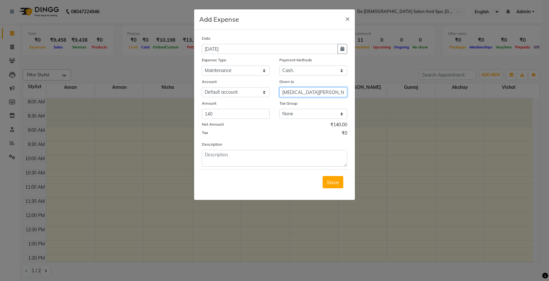
type input "[MEDICAL_DATA][PERSON_NAME]"
click at [254, 89] on select "Select Default account" at bounding box center [236, 92] width 68 height 10
click at [257, 77] on div "Date 03-09-2025 Expense Type Select Advance Salary Bank charges Car maintenance…" at bounding box center [274, 101] width 145 height 132
click at [253, 69] on select "Select Advance Salary Bank charges Car maintenance Cash transfer to bank Cash t…" at bounding box center [236, 71] width 68 height 10
select select "17"
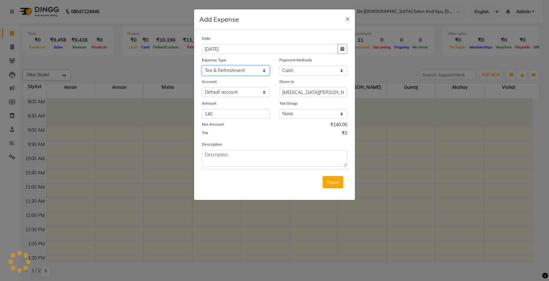
click at [202, 66] on select "Select Advance Salary Bank charges Car maintenance Cash transfer to bank Cash t…" at bounding box center [236, 71] width 68 height 10
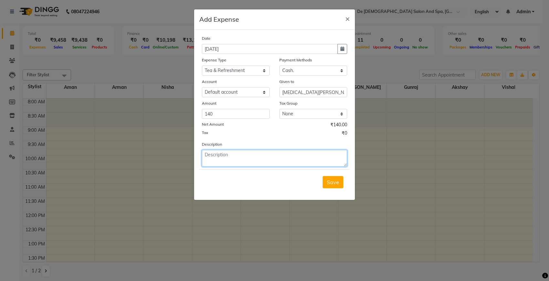
click at [231, 159] on textarea at bounding box center [274, 158] width 145 height 17
type textarea "tea"
click at [332, 179] on span "Save" at bounding box center [333, 182] width 12 height 6
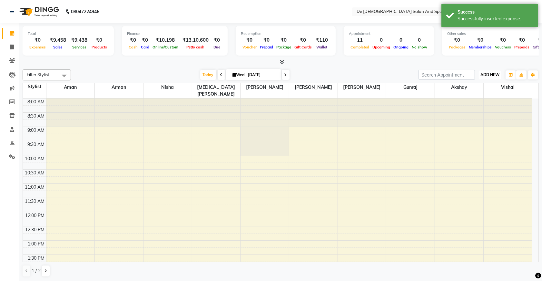
click at [497, 75] on span "ADD NEW" at bounding box center [490, 74] width 19 height 5
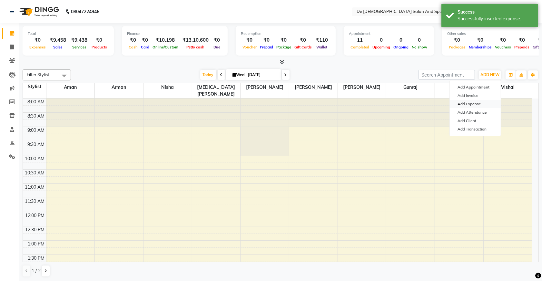
click at [470, 104] on link "Add Expense" at bounding box center [475, 104] width 51 height 8
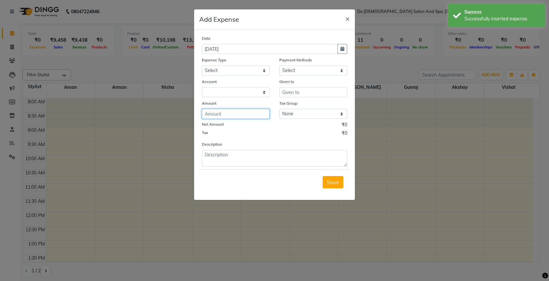
click at [241, 115] on input "number" at bounding box center [236, 114] width 68 height 10
type input "1500"
click at [243, 124] on div "Net Amount ₹1,500.00" at bounding box center [274, 125] width 145 height 8
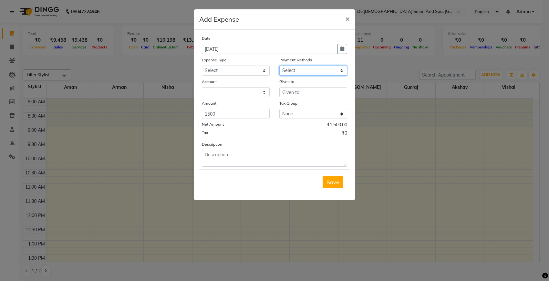
click at [323, 70] on select "Select Cash. Voucher CARD Wallet GPay" at bounding box center [313, 71] width 68 height 10
select select "116"
click at [279, 66] on select "Select Cash. Voucher CARD Wallet GPay" at bounding box center [313, 71] width 68 height 10
select select "5448"
click at [315, 91] on input "text" at bounding box center [313, 92] width 68 height 10
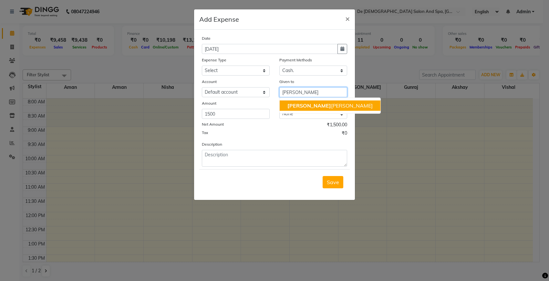
click at [307, 103] on ngb-highlight "niki ta thappa" at bounding box center [329, 105] width 85 height 6
type input "[MEDICAL_DATA][PERSON_NAME]"
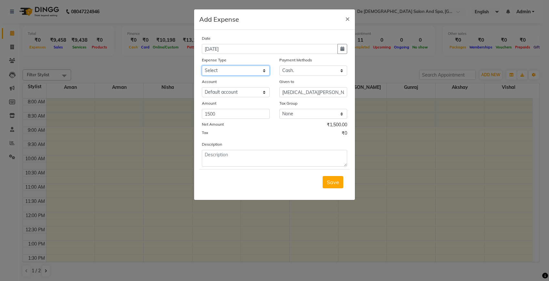
click at [265, 71] on select "Select Advance Salary Bank charges Car maintenance Cash transfer to bank Cash t…" at bounding box center [236, 71] width 68 height 10
select select "26"
click at [202, 66] on select "Select Advance Salary Bank charges Car maintenance Cash transfer to bank Cash t…" at bounding box center [236, 71] width 68 height 10
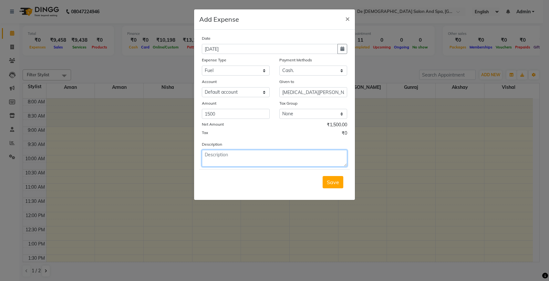
click at [248, 152] on textarea at bounding box center [274, 158] width 145 height 17
type textarea "diesl"
click at [328, 179] on span "Save" at bounding box center [333, 182] width 12 height 6
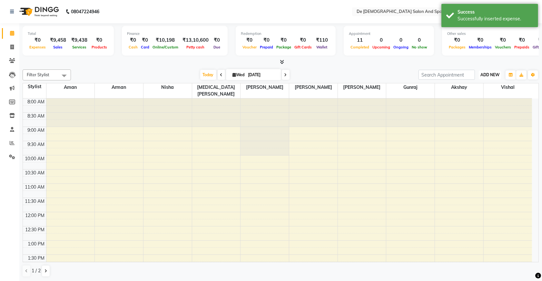
click at [498, 74] on span "ADD NEW" at bounding box center [490, 74] width 19 height 5
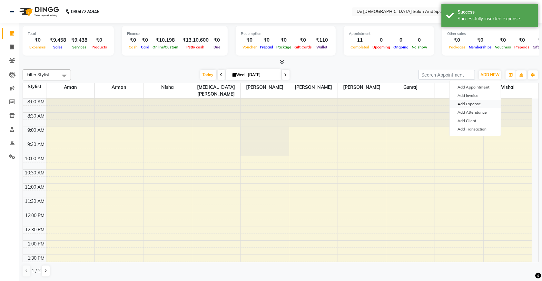
click at [475, 103] on link "Add Expense" at bounding box center [475, 104] width 51 height 8
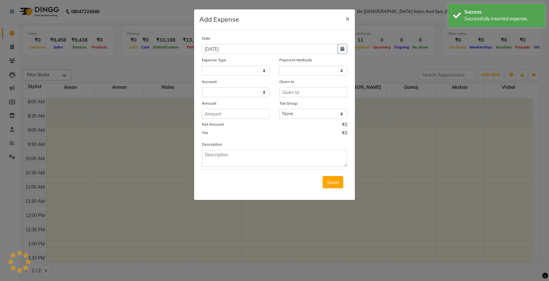
select select "5448"
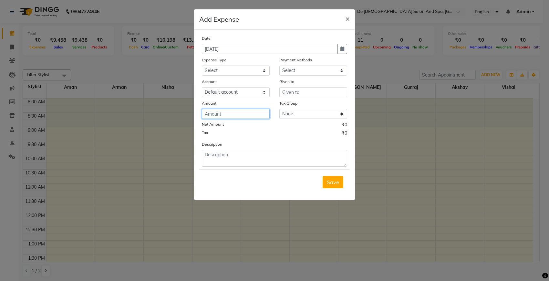
click at [244, 112] on input "number" at bounding box center [236, 114] width 68 height 10
type input "200"
click at [302, 68] on select "Select Cash. Voucher CARD Wallet GPay" at bounding box center [313, 71] width 68 height 10
select select "116"
click at [279, 66] on select "Select Cash. Voucher CARD Wallet GPay" at bounding box center [313, 71] width 68 height 10
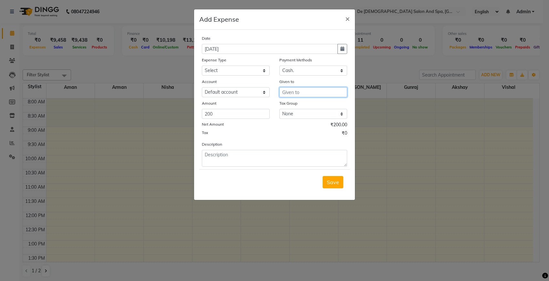
click at [303, 91] on input "text" at bounding box center [313, 92] width 68 height 10
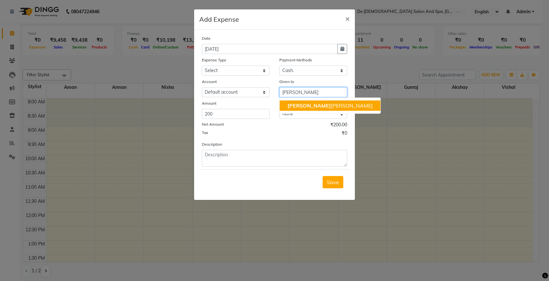
click at [302, 107] on ngb-highlight "niki ta thappa" at bounding box center [329, 105] width 85 height 6
type input "[MEDICAL_DATA][PERSON_NAME]"
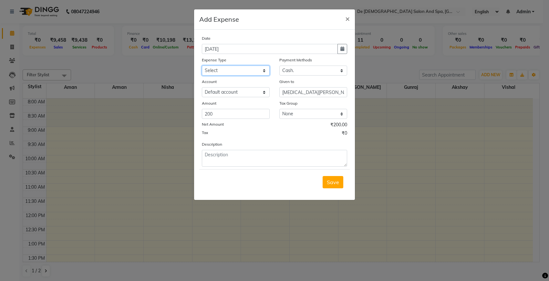
click at [233, 66] on select "Select Advance Salary Bank charges Car maintenance Cash transfer to bank Cash t…" at bounding box center [236, 71] width 68 height 10
select select "26"
click at [202, 66] on select "Select Advance Salary Bank charges Car maintenance Cash transfer to bank Cash t…" at bounding box center [236, 71] width 68 height 10
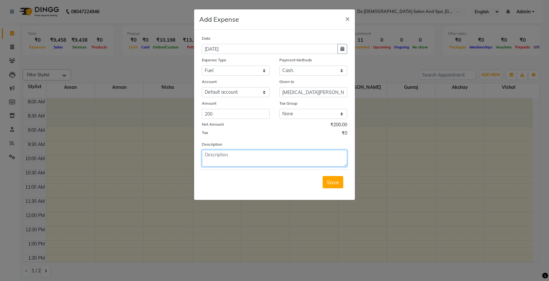
click at [231, 154] on textarea at bounding box center [274, 158] width 145 height 17
type textarea "petrol"
click at [243, 183] on div "Save" at bounding box center [274, 181] width 150 height 25
click at [334, 181] on span "Save" at bounding box center [333, 182] width 12 height 6
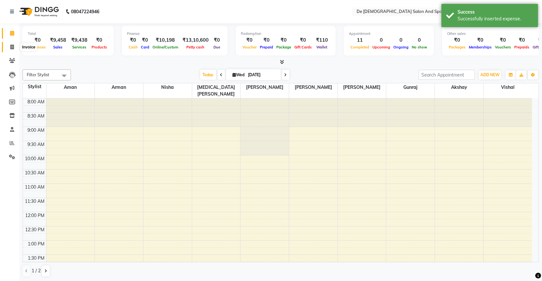
drag, startPoint x: 13, startPoint y: 48, endPoint x: 20, endPoint y: 47, distance: 7.5
click at [13, 48] on icon at bounding box center [12, 47] width 4 height 5
select select "service"
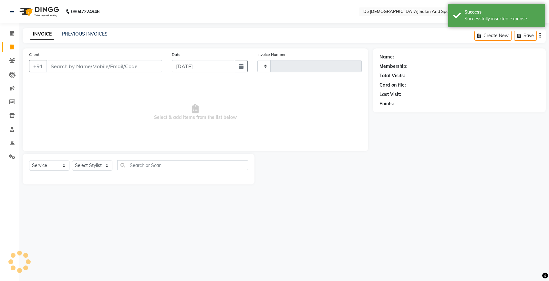
type input "2536"
select select "6431"
click at [93, 33] on link "PREVIOUS INVOICES" at bounding box center [84, 34] width 45 height 6
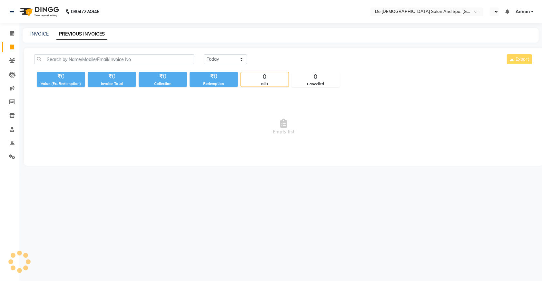
select select "en"
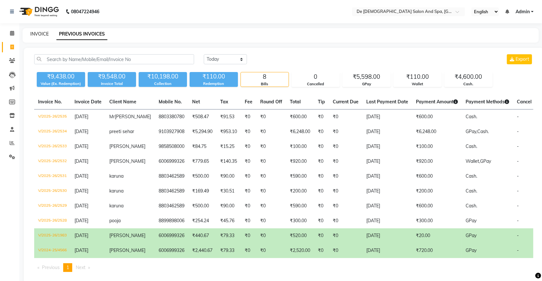
click at [41, 31] on link "INVOICE" at bounding box center [39, 34] width 18 height 6
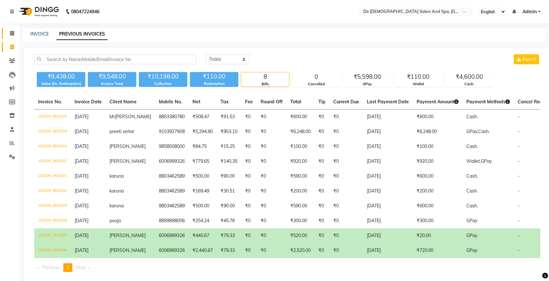
select select "6431"
select select "service"
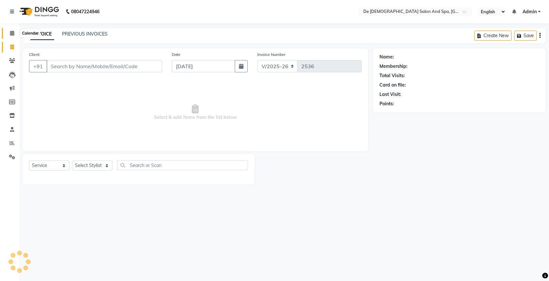
click at [7, 29] on link "Calendar" at bounding box center [9, 33] width 15 height 11
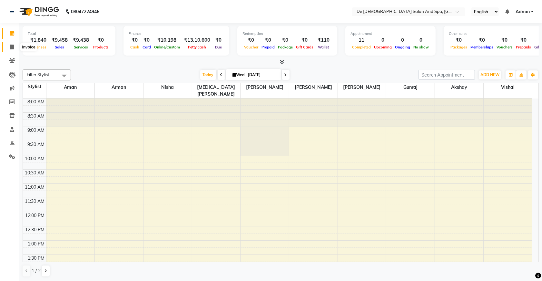
click at [13, 47] on icon at bounding box center [12, 47] width 4 height 5
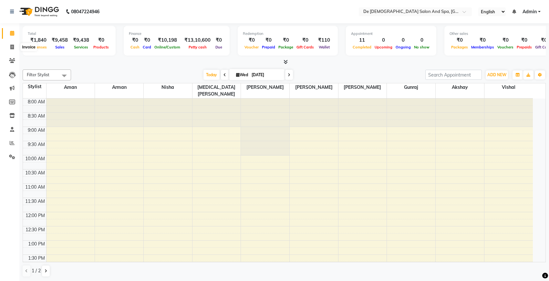
select select "6431"
select select "service"
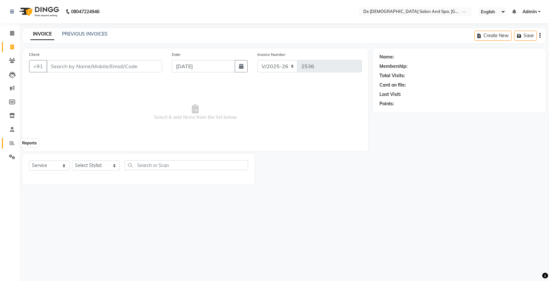
click at [11, 141] on icon at bounding box center [12, 142] width 5 height 5
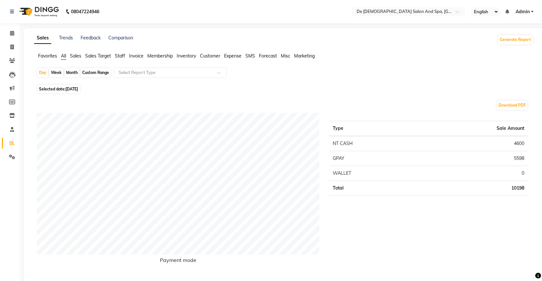
click at [118, 56] on span "Staff" at bounding box center [120, 56] width 10 height 6
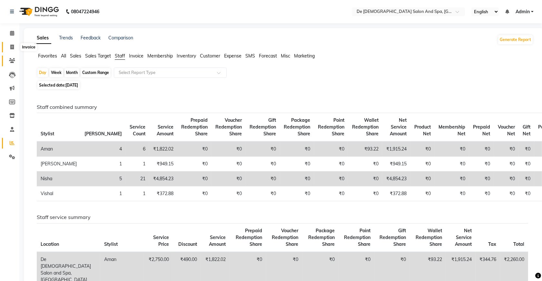
drag, startPoint x: 10, startPoint y: 49, endPoint x: 14, endPoint y: 65, distance: 16.0
click at [10, 49] on span at bounding box center [11, 47] width 11 height 7
select select "service"
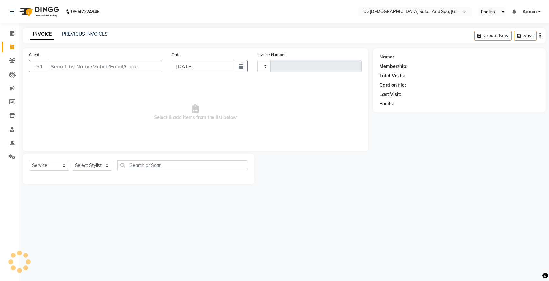
type input "2536"
select select "6431"
click at [77, 68] on input "Client" at bounding box center [104, 66] width 116 height 12
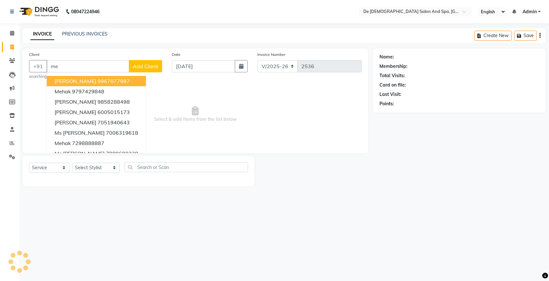
type input "m"
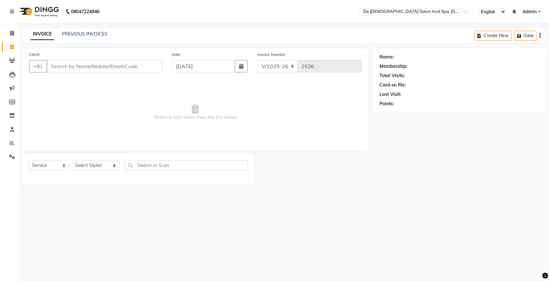
click at [63, 70] on input "Client" at bounding box center [104, 66] width 116 height 12
click at [12, 116] on icon at bounding box center [11, 115] width 5 height 5
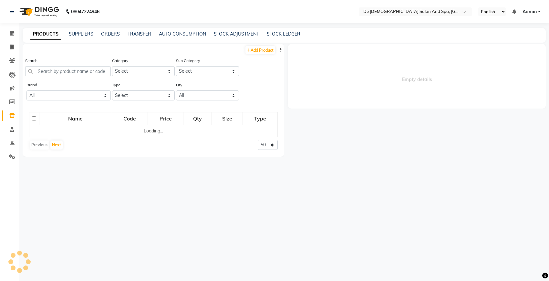
select select
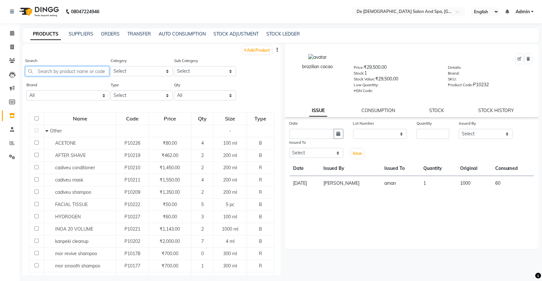
click at [62, 72] on input "text" at bounding box center [67, 71] width 84 height 10
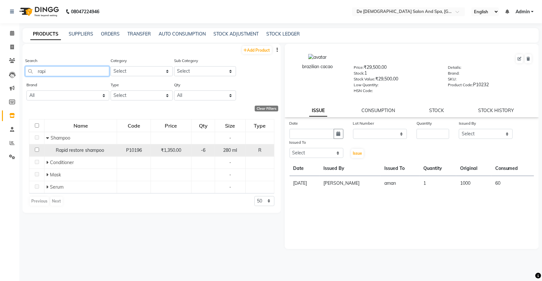
type input "rapi"
click at [36, 148] on input "checkbox" at bounding box center [37, 149] width 4 height 4
checkbox input "true"
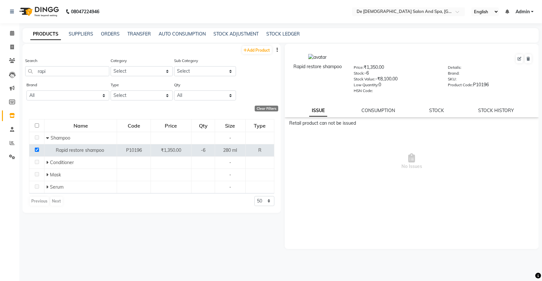
click at [437, 113] on div "Rapid restore shampoo Price: ₹1,350.00 Stock: -6 Stock Value: -₹8,100.00 Low Qu…" at bounding box center [412, 80] width 255 height 73
click at [440, 107] on link "STOCK" at bounding box center [437, 110] width 15 height 6
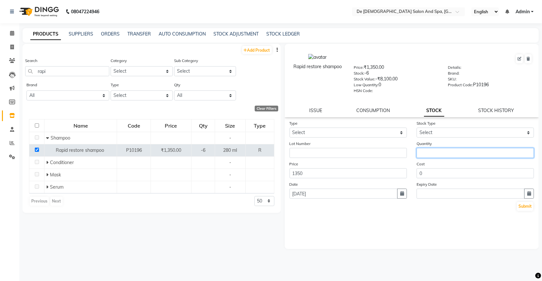
click at [447, 149] on input "number" at bounding box center [475, 153] width 117 height 10
type input "8"
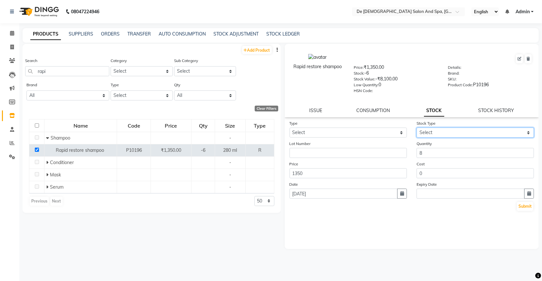
click at [445, 134] on select "Select" at bounding box center [475, 132] width 117 height 10
click at [445, 133] on select "Select" at bounding box center [475, 132] width 117 height 10
click at [451, 129] on select "Select" at bounding box center [475, 132] width 117 height 10
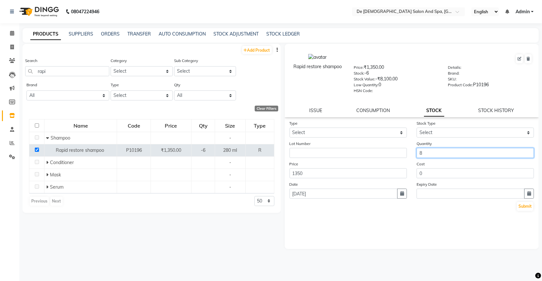
click at [449, 151] on input "8" at bounding box center [475, 153] width 117 height 10
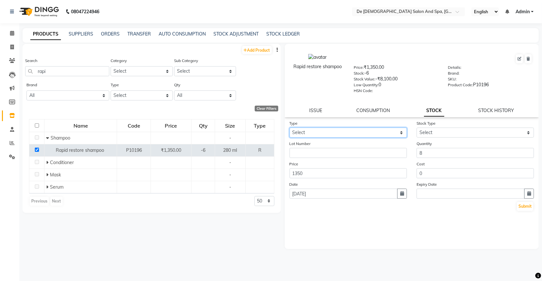
click at [390, 131] on select "Select In Out" at bounding box center [348, 132] width 117 height 10
select select "in"
click at [290, 127] on select "Select In Out" at bounding box center [348, 132] width 117 height 10
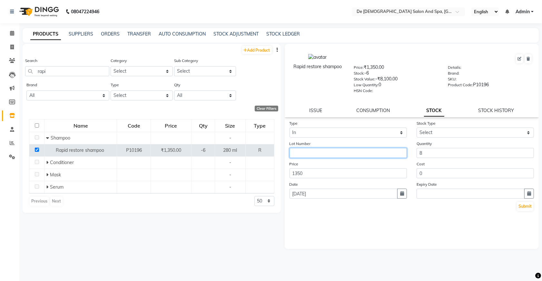
click at [321, 149] on input "text" at bounding box center [348, 153] width 117 height 10
click at [503, 125] on div "Stock Type Select New Stock Adjustment Return Other" at bounding box center [475, 129] width 127 height 18
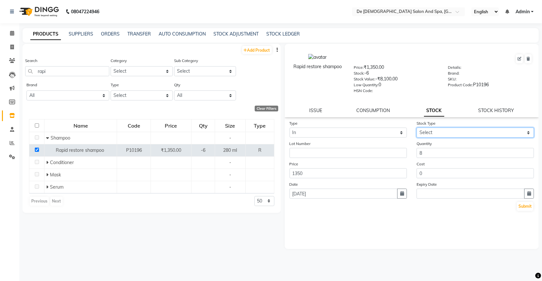
click at [504, 131] on select "Select New Stock Adjustment Return Other" at bounding box center [475, 132] width 117 height 10
select select "new stock"
click at [417, 127] on select "Select New Stock Adjustment Return Other" at bounding box center [475, 132] width 117 height 10
click at [522, 203] on button "Submit" at bounding box center [525, 206] width 16 height 9
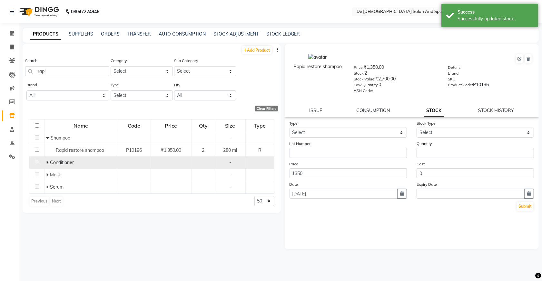
click at [47, 160] on icon at bounding box center [47, 162] width 2 height 5
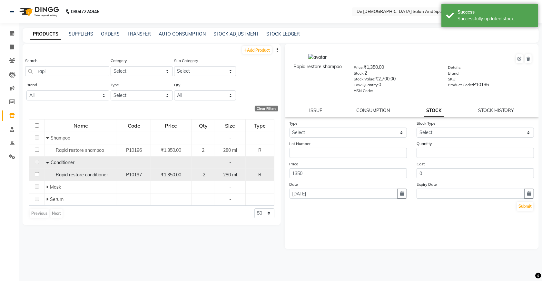
click at [36, 173] on input "checkbox" at bounding box center [37, 174] width 4 height 4
checkbox input "true"
click at [293, 125] on div "Type Select In Out" at bounding box center [348, 129] width 127 height 18
click at [299, 130] on select "Select In Out" at bounding box center [348, 132] width 117 height 10
click at [306, 130] on select "Select In Out" at bounding box center [348, 132] width 117 height 10
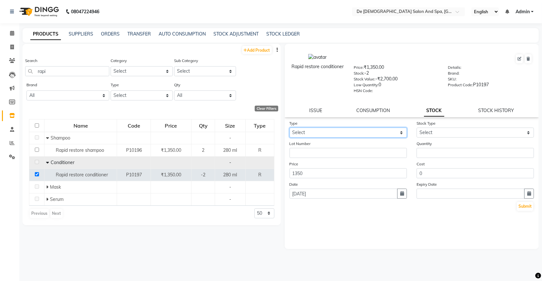
click at [305, 129] on select "Select In Out" at bounding box center [348, 132] width 117 height 10
select select "in"
click at [290, 127] on select "Select In Out" at bounding box center [348, 132] width 117 height 10
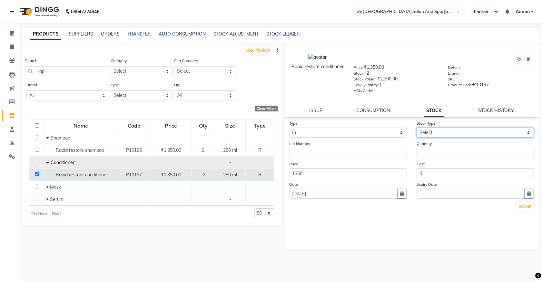
click at [450, 129] on select "Select New Stock Adjustment Return Other" at bounding box center [475, 132] width 117 height 10
select select "new stock"
click at [417, 127] on select "Select New Stock Adjustment Return Other" at bounding box center [475, 132] width 117 height 10
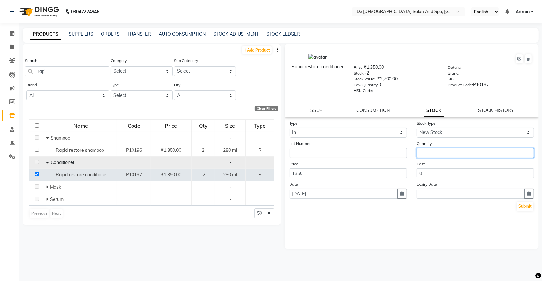
click at [445, 154] on input "number" at bounding box center [475, 153] width 117 height 10
type input "5"
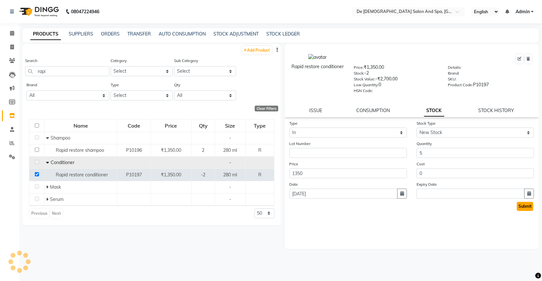
click at [527, 206] on button "Submit" at bounding box center [525, 206] width 16 height 9
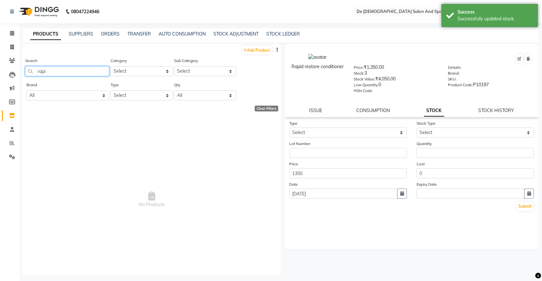
click at [53, 69] on input "rapi" at bounding box center [67, 71] width 84 height 10
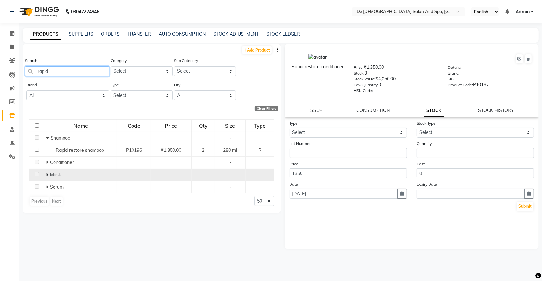
type input "rapid"
click at [47, 174] on icon at bounding box center [47, 174] width 2 height 5
click at [92, 220] on div "Name Code Price Qty Size Type Shampoo - Rapid restore shampoo P10196 ₹1,350.00 …" at bounding box center [152, 169] width 258 height 112
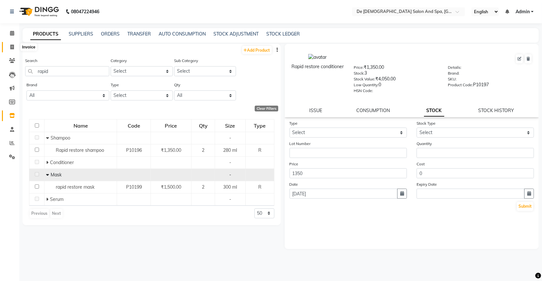
click at [15, 47] on span at bounding box center [11, 47] width 11 height 7
select select "service"
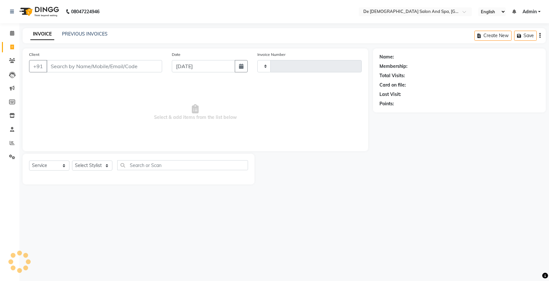
type input "2536"
select select "6431"
click at [52, 162] on select "Select Service Product Membership Package Voucher Prepaid Gift Card" at bounding box center [49, 165] width 40 height 10
select select "product"
click at [29, 160] on select "Select Service Product Membership Package Voucher Prepaid Gift Card" at bounding box center [49, 165] width 40 height 10
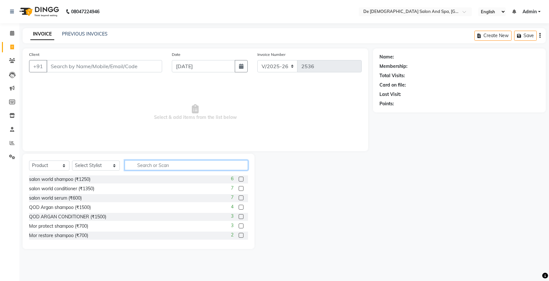
click at [125, 166] on input "text" at bounding box center [186, 165] width 123 height 10
click at [7, 154] on span at bounding box center [11, 156] width 11 height 7
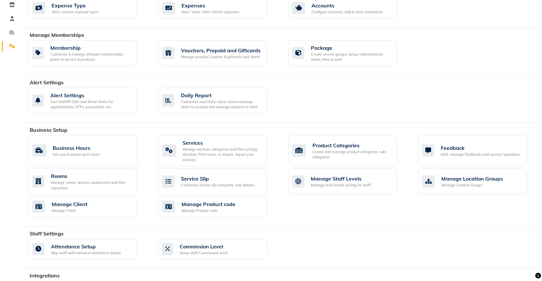
scroll to position [161, 0]
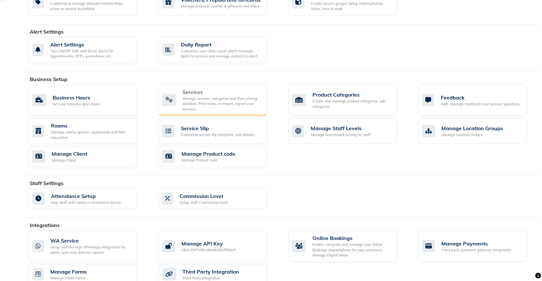
click at [196, 108] on div "Manage services, categories and their pricing, duration. Print menu, or import,…" at bounding box center [222, 104] width 79 height 16
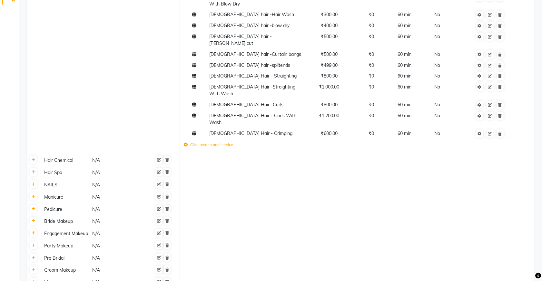
scroll to position [161, 0]
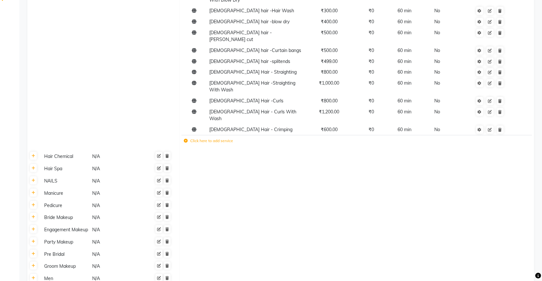
click at [197, 135] on td "Click here to add service" at bounding box center [285, 141] width 207 height 13
click at [209, 138] on label "Click here to add service" at bounding box center [209, 141] width 50 height 6
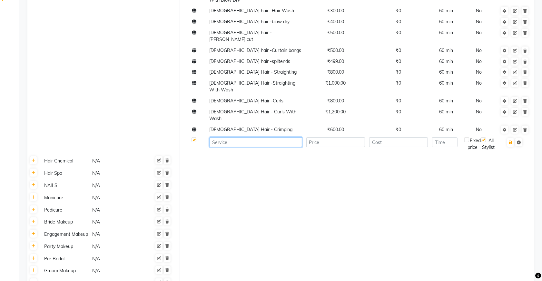
click at [232, 137] on input at bounding box center [256, 142] width 93 height 10
type input "f"
type input "k"
type input "Female hair - keratin wash"
click at [334, 137] on input "number" at bounding box center [336, 142] width 59 height 10
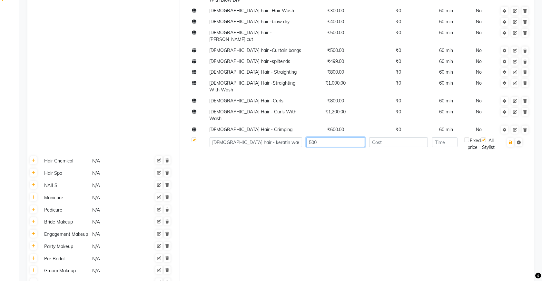
type input "500"
click at [445, 137] on input "number" at bounding box center [444, 142] width 25 height 10
type input "30"
click at [514, 138] on button "button" at bounding box center [511, 142] width 7 height 9
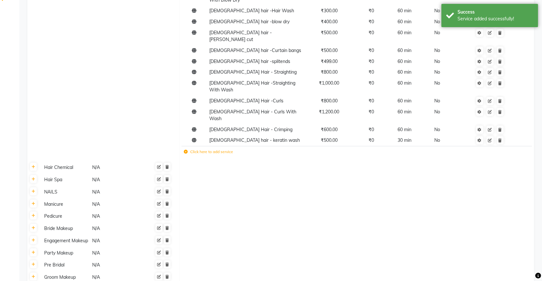
click at [221, 149] on label "Click here to add service" at bounding box center [209, 152] width 50 height 6
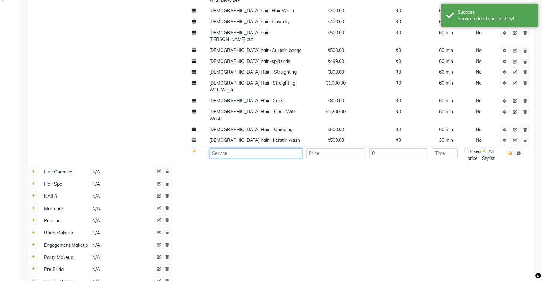
click at [223, 148] on input at bounding box center [256, 153] width 93 height 10
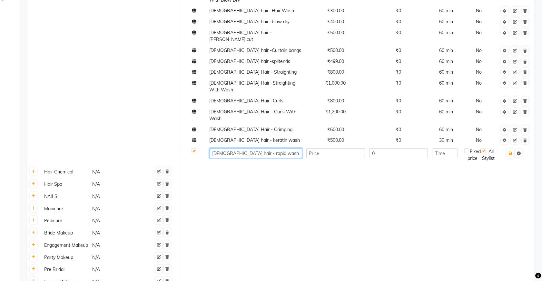
type input "Female hair - rapid wash"
click at [333, 148] on input "number" at bounding box center [336, 153] width 59 height 10
type input "500"
click at [453, 148] on input "number" at bounding box center [444, 153] width 25 height 10
type input "30"
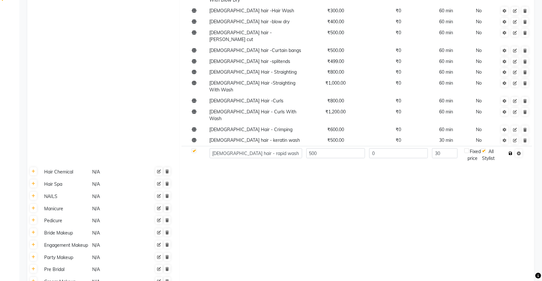
click at [510, 151] on icon "button" at bounding box center [511, 153] width 4 height 4
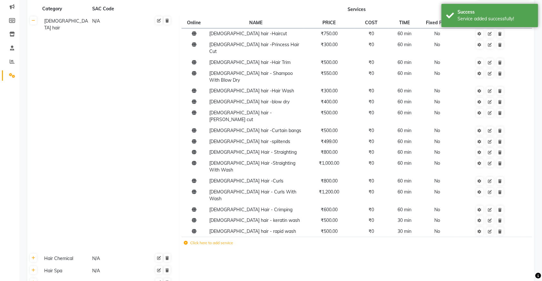
scroll to position [0, 0]
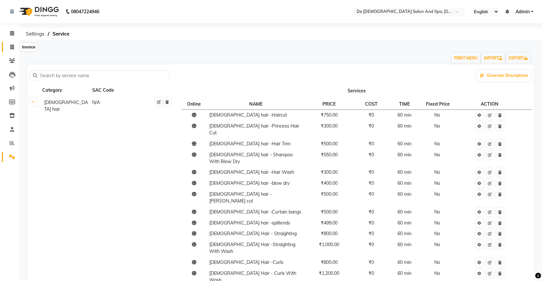
click at [9, 46] on span at bounding box center [11, 47] width 11 height 7
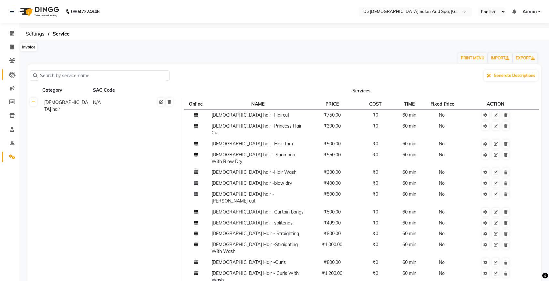
select select "6431"
select select "service"
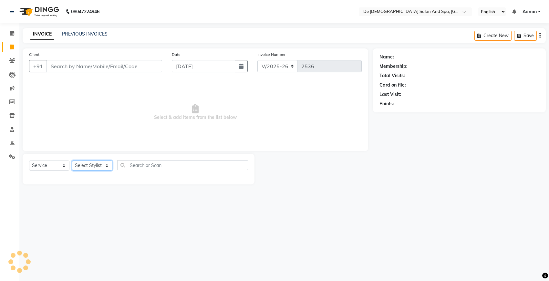
click at [93, 167] on select "Select Stylist" at bounding box center [92, 165] width 40 height 10
select select "54241"
click at [72, 160] on select "Select Stylist akshay aman Arman Ashwani gunraj megha nikita thappa nisha parve…" at bounding box center [96, 165] width 48 height 10
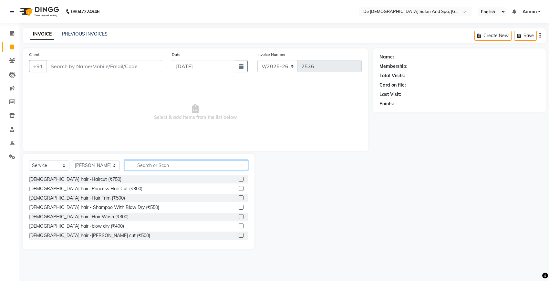
click at [147, 165] on input "text" at bounding box center [186, 165] width 123 height 10
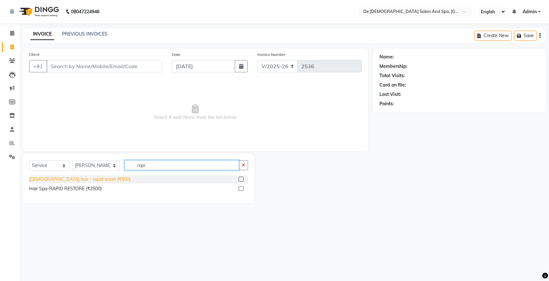
type input "rapi"
click at [73, 179] on div "Female hair - rapid wash (₹500)" at bounding box center [79, 179] width 101 height 7
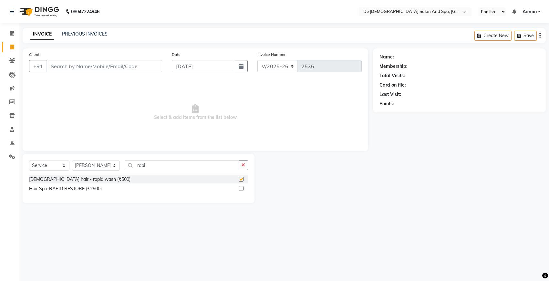
checkbox input "false"
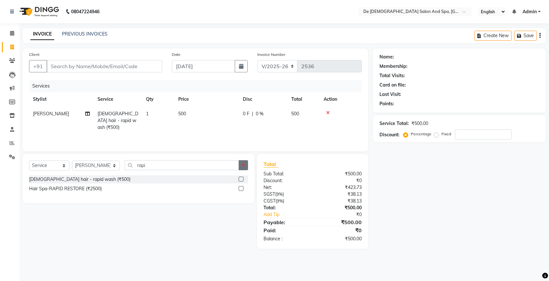
click at [246, 168] on button "button" at bounding box center [242, 165] width 9 height 10
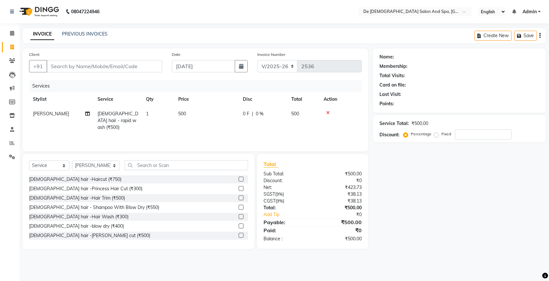
click at [329, 112] on icon at bounding box center [328, 112] width 4 height 5
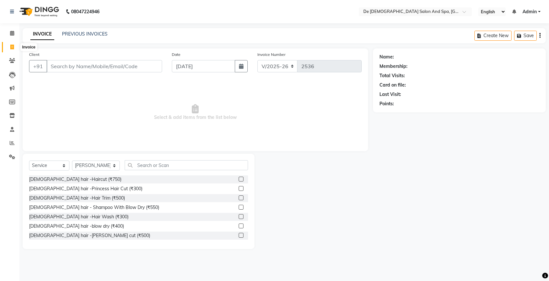
click at [15, 46] on span at bounding box center [11, 47] width 11 height 7
select select "service"
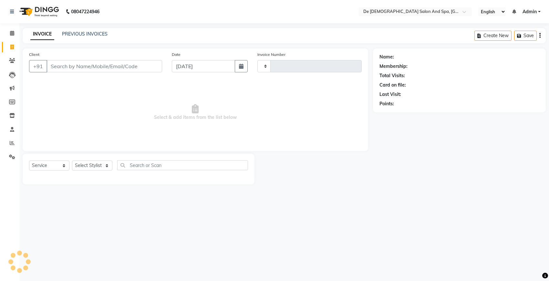
type input "2536"
select select "6431"
click at [86, 32] on link "PREVIOUS INVOICES" at bounding box center [84, 34] width 45 height 6
select select "6431"
select select "service"
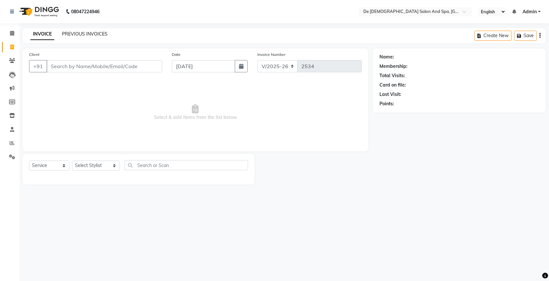
click at [81, 31] on link "PREVIOUS INVOICES" at bounding box center [84, 34] width 45 height 6
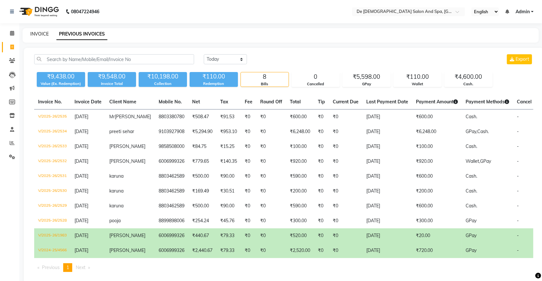
click at [34, 35] on link "INVOICE" at bounding box center [39, 34] width 18 height 6
select select "service"
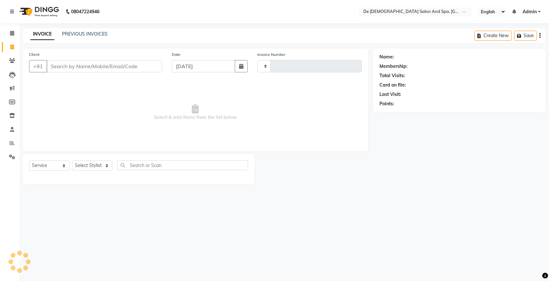
type input "2536"
select select "6431"
click at [116, 64] on input "Client" at bounding box center [104, 66] width 116 height 12
click at [91, 168] on select "Select Stylist akshay aman [PERSON_NAME] [PERSON_NAME] [MEDICAL_DATA][PERSON_NA…" at bounding box center [96, 165] width 48 height 10
select select "49201"
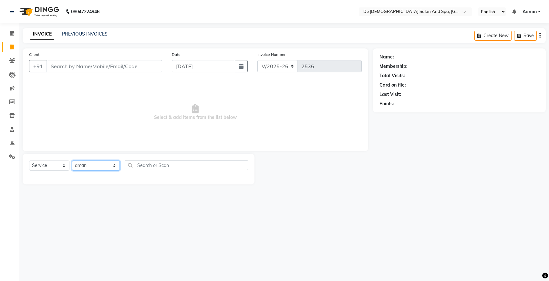
click at [72, 160] on select "Select Stylist akshay aman [PERSON_NAME] [PERSON_NAME] [MEDICAL_DATA][PERSON_NA…" at bounding box center [96, 165] width 48 height 10
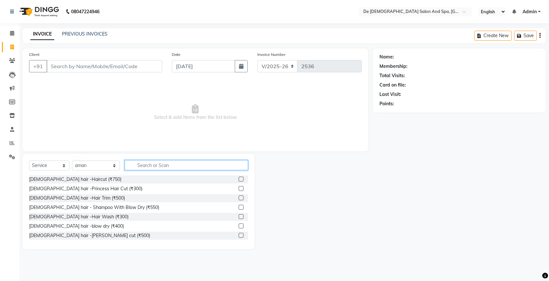
click at [141, 168] on input "text" at bounding box center [186, 165] width 123 height 10
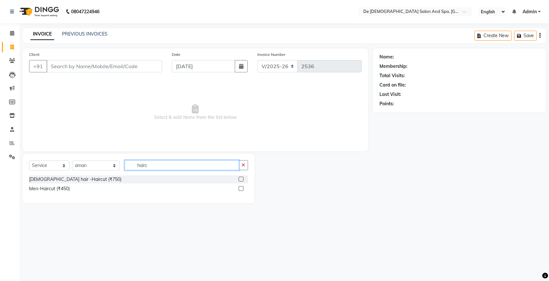
type input "hairc"
click at [73, 190] on div "Men-Haircut (₹450)" at bounding box center [138, 189] width 219 height 8
click at [68, 189] on div "Men-Haircut (₹450)" at bounding box center [49, 188] width 41 height 7
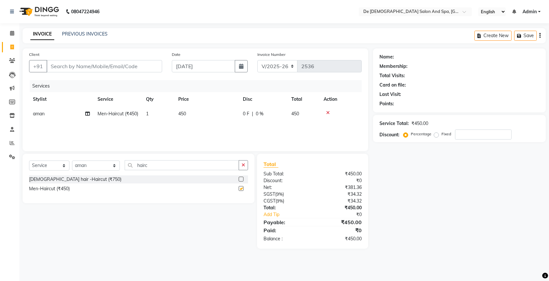
checkbox input "false"
click at [243, 164] on icon "button" at bounding box center [243, 165] width 4 height 5
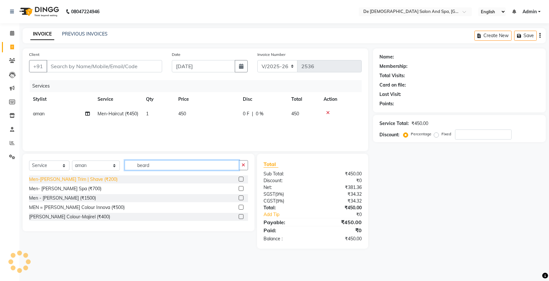
type input "beard"
click at [86, 181] on div "Men-[PERSON_NAME] Trim | Shave (₹200)" at bounding box center [73, 179] width 88 height 7
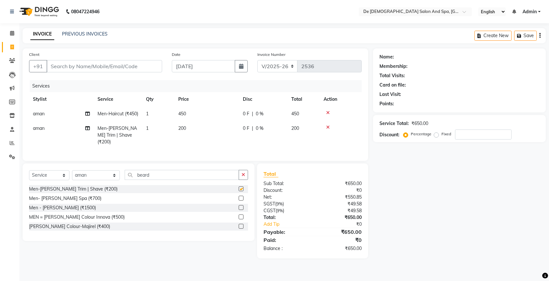
checkbox input "false"
click at [246, 179] on button "button" at bounding box center [242, 175] width 9 height 10
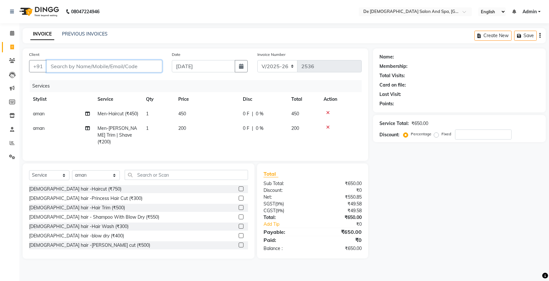
click at [121, 65] on input "Client" at bounding box center [104, 66] width 116 height 12
type input "n"
type input "0"
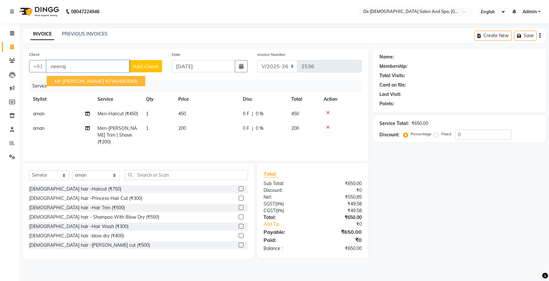
click at [104, 84] on button "Mr Neeraj 9796480066" at bounding box center [96, 81] width 98 height 10
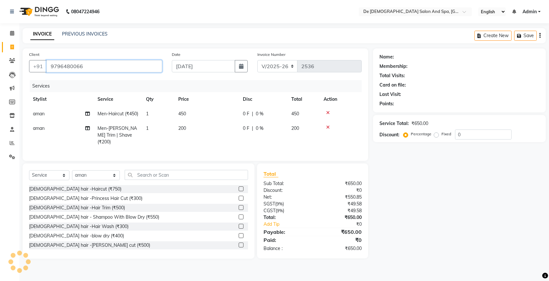
type input "9796480066"
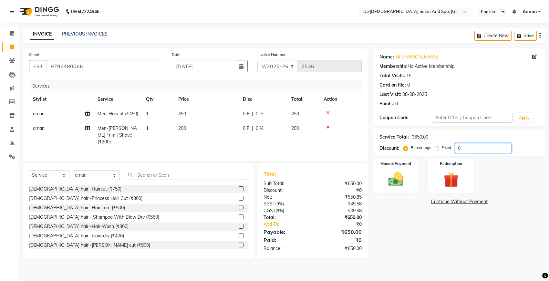
click at [461, 149] on input "0" at bounding box center [483, 148] width 56 height 10
click at [100, 66] on input "9796480066" at bounding box center [104, 66] width 116 height 12
click at [391, 181] on img at bounding box center [395, 179] width 25 height 18
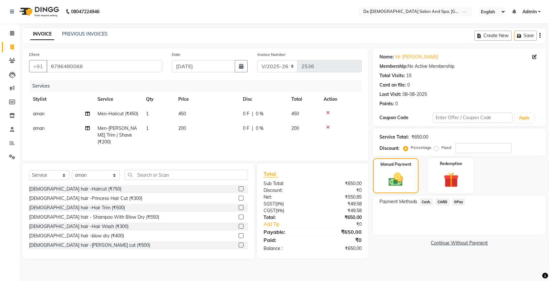
click at [456, 201] on span "GPay" at bounding box center [458, 201] width 13 height 7
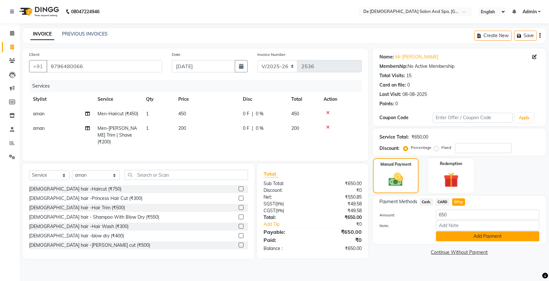
click at [462, 236] on button "Add Payment" at bounding box center [487, 236] width 103 height 10
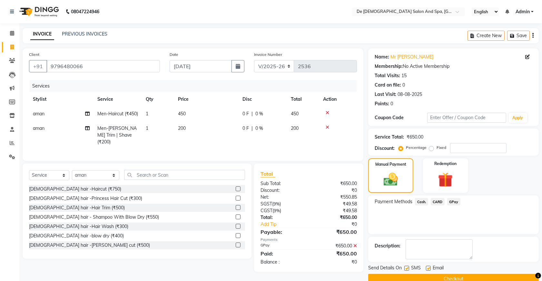
scroll to position [13, 0]
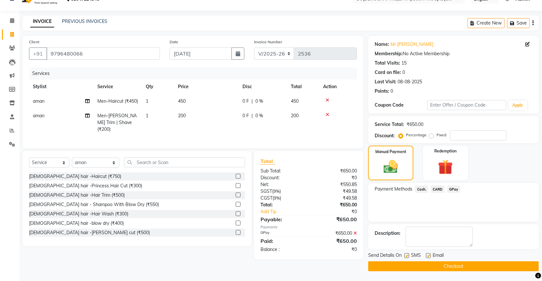
click at [436, 267] on button "Checkout" at bounding box center [454, 266] width 171 height 10
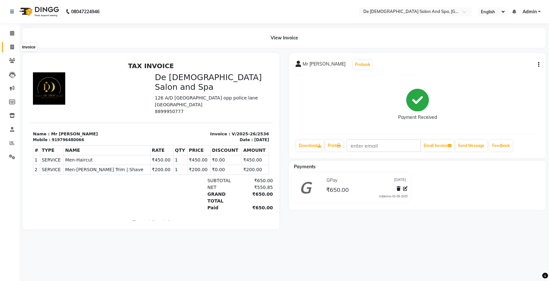
click at [12, 47] on icon at bounding box center [12, 47] width 4 height 5
select select "service"
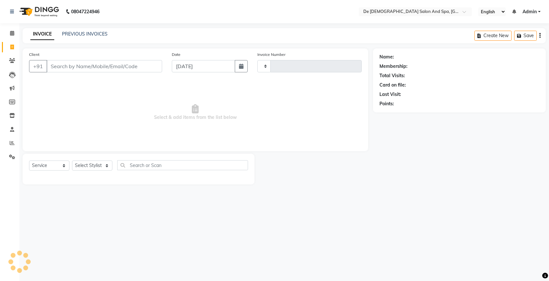
type input "2537"
select select "6431"
drag, startPoint x: 82, startPoint y: 160, endPoint x: 81, endPoint y: 164, distance: 3.7
click at [82, 160] on select "Select Stylist" at bounding box center [92, 165] width 40 height 10
select select "61511"
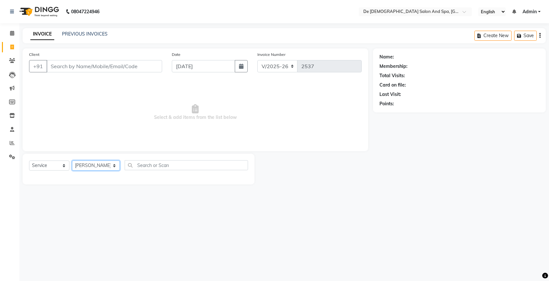
click at [72, 160] on select "Select Stylist akshay aman [PERSON_NAME] [PERSON_NAME] [MEDICAL_DATA][PERSON_NA…" at bounding box center [96, 165] width 48 height 10
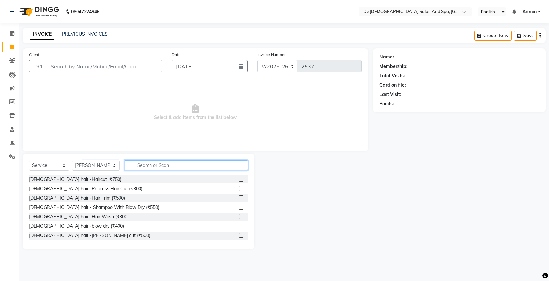
click at [159, 170] on input "text" at bounding box center [186, 165] width 123 height 10
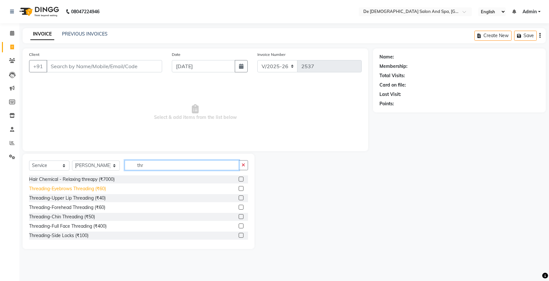
type input "thr"
click at [68, 186] on div "Threading-Eyebrows Threading (₹60)" at bounding box center [67, 188] width 77 height 7
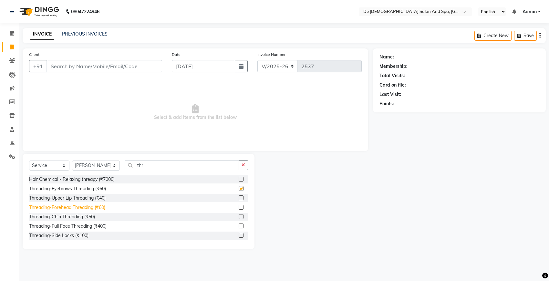
checkbox input "false"
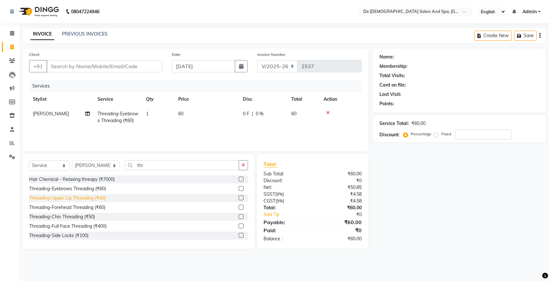
click at [77, 200] on div "Threading-Upper Lip Threading (₹40)" at bounding box center [67, 198] width 76 height 7
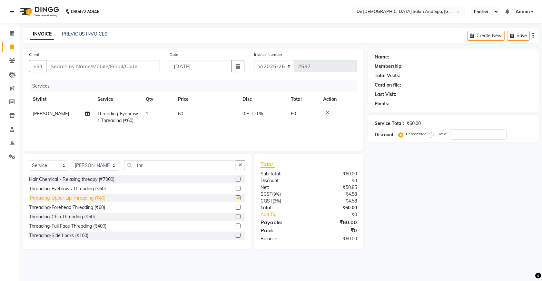
checkbox input "false"
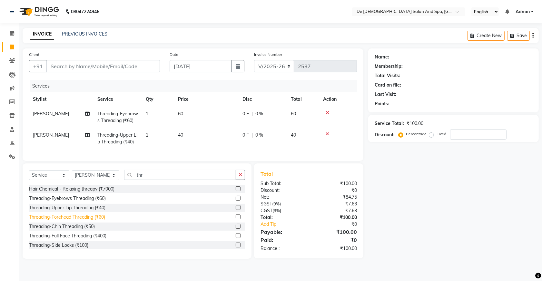
scroll to position [10, 0]
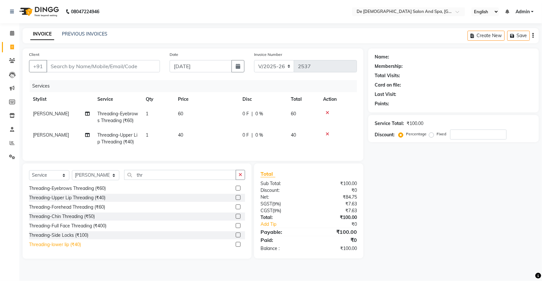
click at [65, 248] on div "Threading-lower lip (₹40)" at bounding box center [55, 244] width 52 height 7
checkbox input "false"
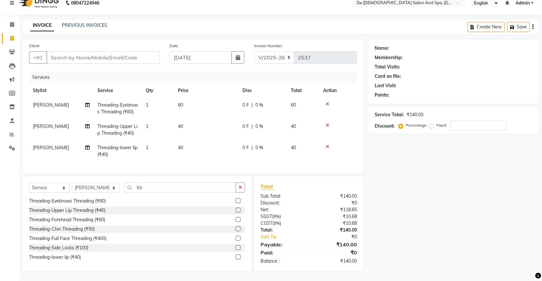
scroll to position [21, 0]
click at [150, 51] on input "Client" at bounding box center [103, 57] width 114 height 12
type input "s"
type input "0"
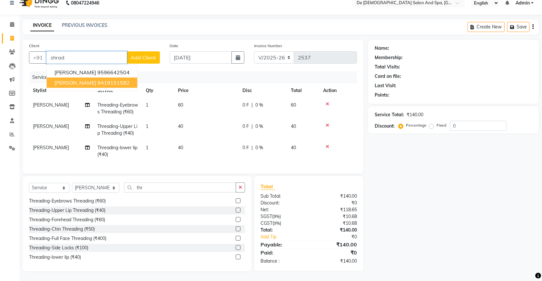
click at [107, 79] on ngb-highlight "9419151582" at bounding box center [113, 82] width 32 height 6
type input "9419151582"
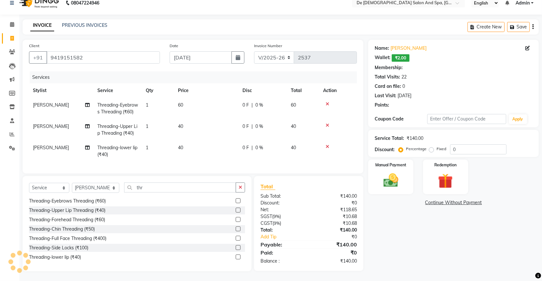
select select "1: Object"
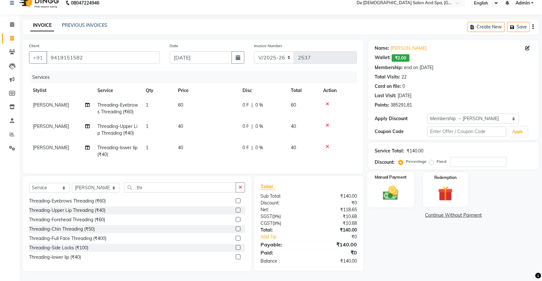
click at [395, 184] on img at bounding box center [391, 193] width 25 height 18
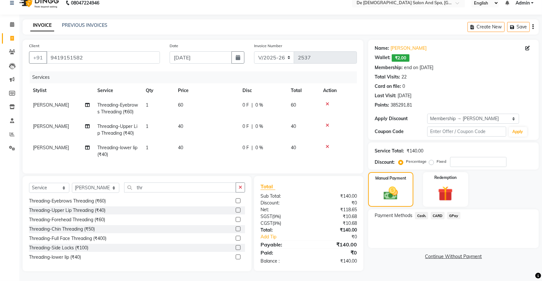
click at [419, 212] on span "Cash." at bounding box center [421, 215] width 13 height 7
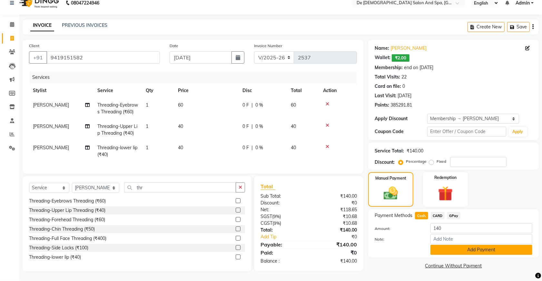
click at [446, 245] on button "Add Payment" at bounding box center [482, 250] width 102 height 10
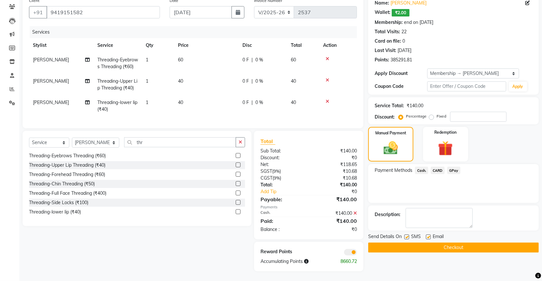
scroll to position [73, 0]
click at [440, 242] on button "Checkout" at bounding box center [454, 247] width 171 height 10
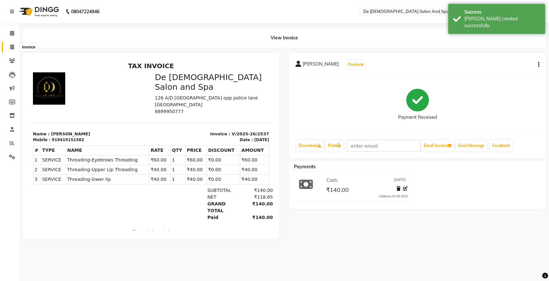
click at [12, 46] on icon at bounding box center [12, 47] width 4 height 5
select select "6431"
select select "service"
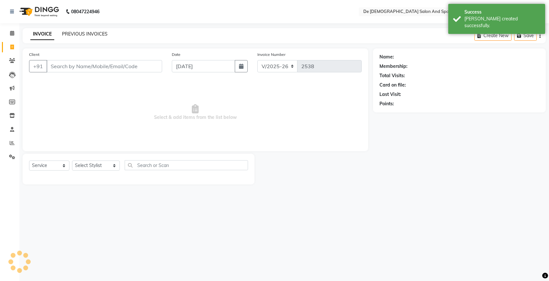
click at [82, 35] on link "PREVIOUS INVOICES" at bounding box center [84, 34] width 45 height 6
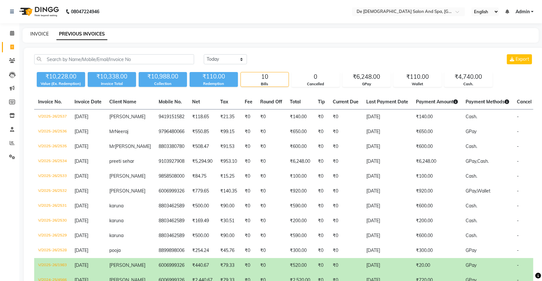
click at [43, 31] on link "INVOICE" at bounding box center [39, 34] width 18 height 6
select select "service"
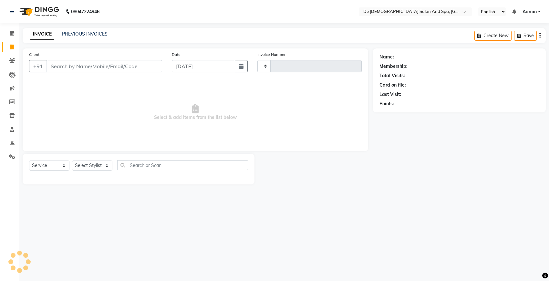
type input "2538"
select select "6431"
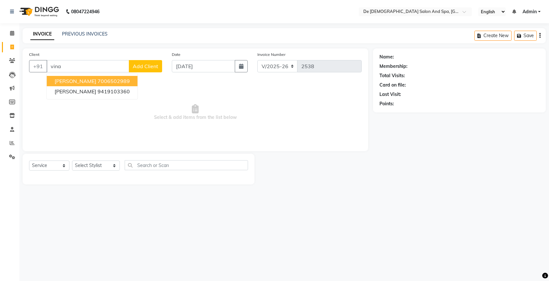
click at [78, 83] on span "Mr Vinayak" at bounding box center [76, 81] width 42 height 6
type input "7006502989"
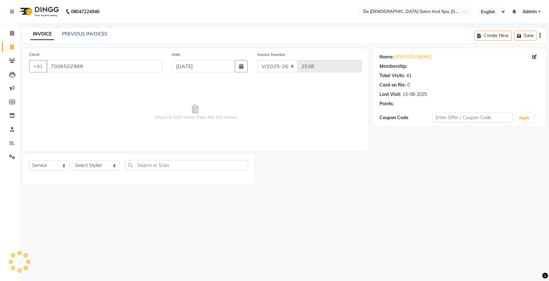
select select "1: Object"
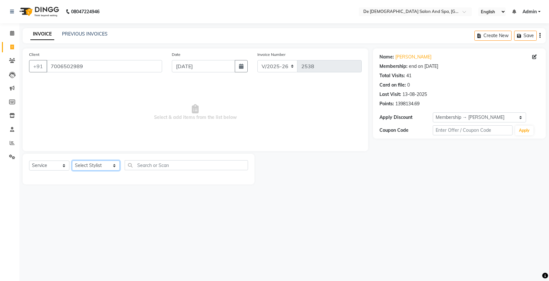
drag, startPoint x: 83, startPoint y: 165, endPoint x: 89, endPoint y: 162, distance: 6.4
click at [83, 165] on select "Select Stylist akshay aman [PERSON_NAME] [PERSON_NAME] [MEDICAL_DATA][PERSON_NA…" at bounding box center [96, 165] width 48 height 10
select select "51742"
click at [72, 160] on select "Select Stylist akshay aman [PERSON_NAME] [PERSON_NAME] [MEDICAL_DATA][PERSON_NA…" at bounding box center [96, 165] width 48 height 10
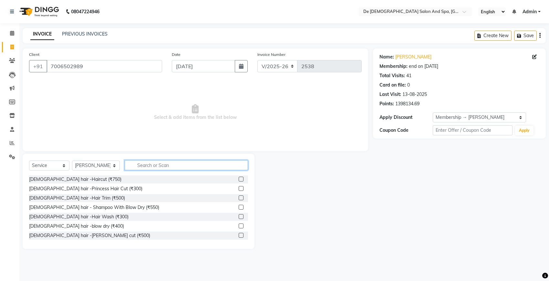
click at [146, 168] on input "text" at bounding box center [186, 165] width 123 height 10
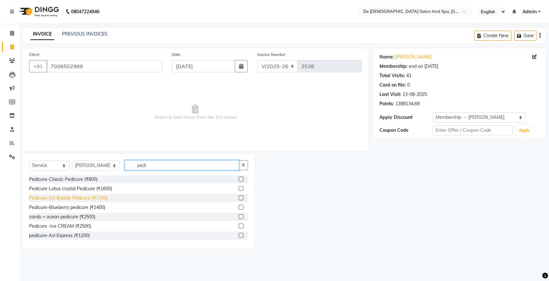
type input "pedi"
click at [77, 196] on div "Pedicure-O3 Bubble Pedicure (₹1700)" at bounding box center [68, 198] width 78 height 7
checkbox input "false"
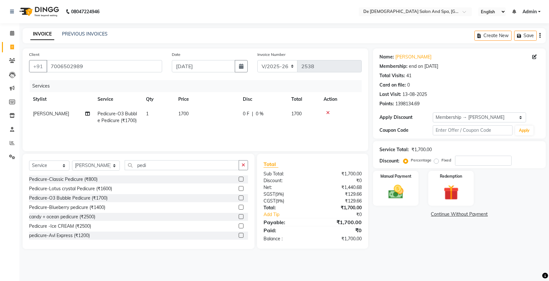
click at [188, 112] on span "1700" at bounding box center [183, 114] width 10 height 6
select select "51742"
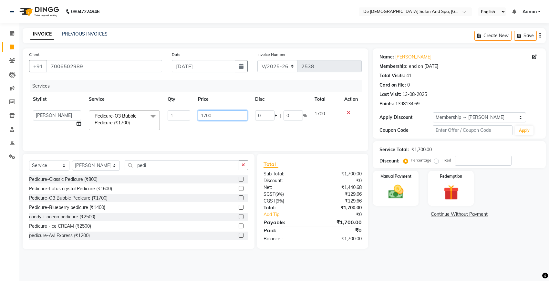
click at [207, 116] on input "1700" at bounding box center [222, 115] width 49 height 10
type input "1800"
click at [234, 15] on nav "08047224946 Select Location × De Dios Salon And Spa, Gandhi Nagar English ENGLI…" at bounding box center [274, 11] width 549 height 23
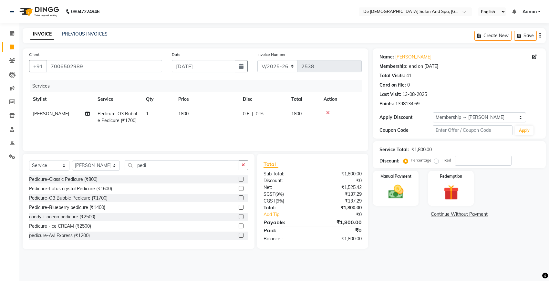
click at [261, 113] on span "0 %" at bounding box center [260, 113] width 8 height 7
select select "51742"
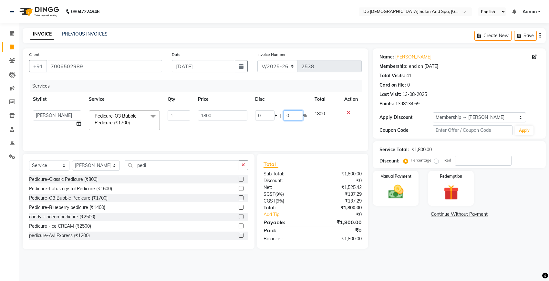
click at [284, 112] on input "0" at bounding box center [292, 115] width 19 height 10
type input "20"
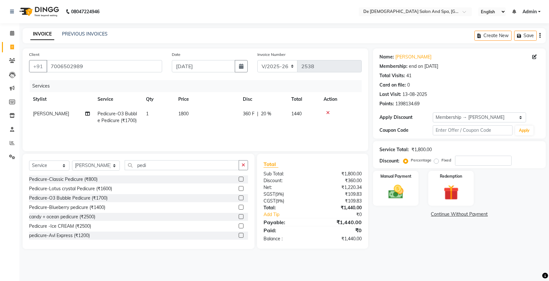
click at [319, 13] on nav "08047224946 Select Location × De Dios Salon And Spa, Gandhi Nagar English ENGLI…" at bounding box center [274, 11] width 549 height 23
click at [242, 165] on icon "button" at bounding box center [243, 165] width 4 height 5
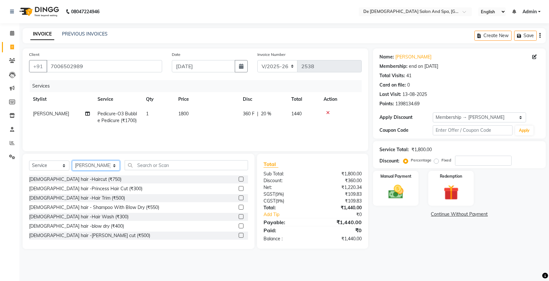
click at [93, 164] on select "Select Stylist akshay aman Arman Ashwani gunraj megha nikita thappa nisha parve…" at bounding box center [96, 165] width 48 height 10
select select "49201"
click at [72, 160] on select "Select Stylist akshay aman Arman Ashwani gunraj megha nikita thappa nisha parve…" at bounding box center [96, 165] width 48 height 10
click at [136, 163] on input "text" at bounding box center [186, 165] width 123 height 10
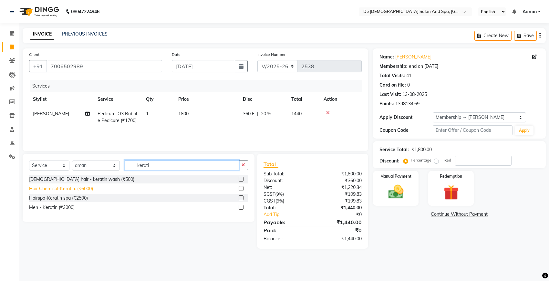
type input "kerati"
click at [61, 187] on div "Hair Chemical-Keratin. (₹6000)" at bounding box center [61, 188] width 64 height 7
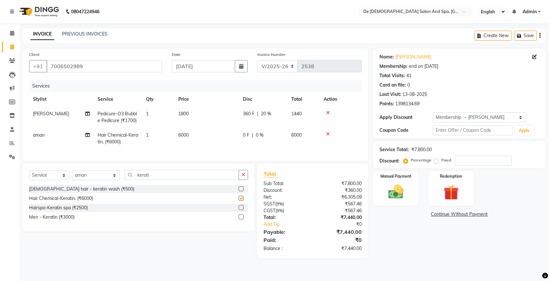
checkbox input "false"
click at [203, 136] on td "6000" at bounding box center [206, 138] width 65 height 21
select select "49201"
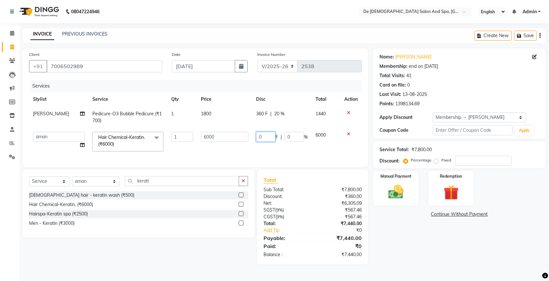
click at [267, 138] on input "0" at bounding box center [265, 137] width 19 height 10
type input "1000"
click at [256, 15] on nav "08047224946 Select Location × De Dios Salon And Spa, Gandhi Nagar English ENGLI…" at bounding box center [274, 11] width 549 height 23
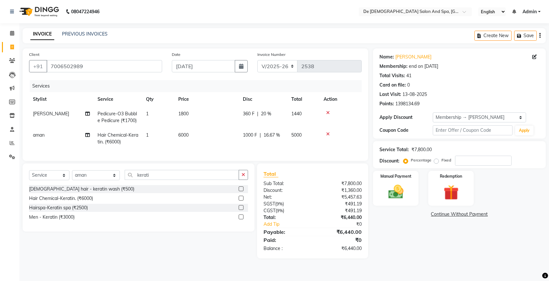
click at [242, 133] on td "1000 F | 16.67 %" at bounding box center [263, 138] width 48 height 21
select select "49201"
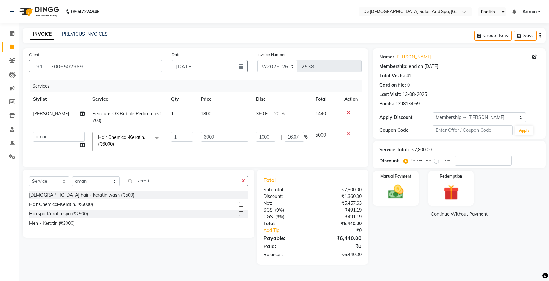
click at [275, 136] on span "F" at bounding box center [276, 137] width 3 height 7
click at [273, 136] on input "1000" at bounding box center [265, 137] width 19 height 10
type input "1"
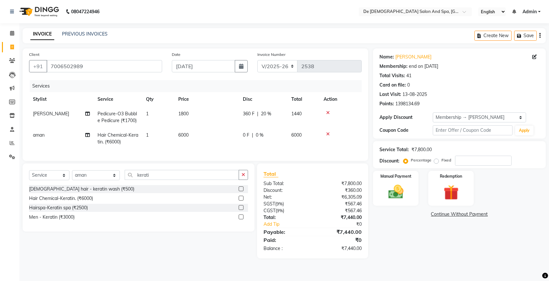
click at [204, 134] on td "6000" at bounding box center [206, 138] width 65 height 21
select select "49201"
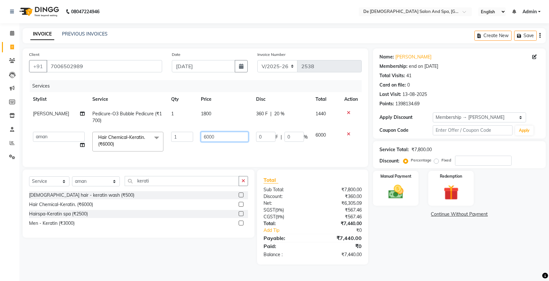
click at [213, 137] on input "6000" at bounding box center [224, 137] width 47 height 10
type input "6"
type input "5000"
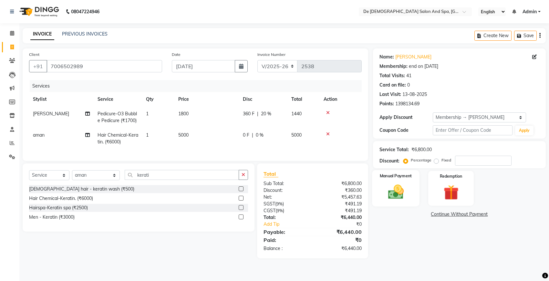
click at [387, 193] on img at bounding box center [395, 192] width 25 height 18
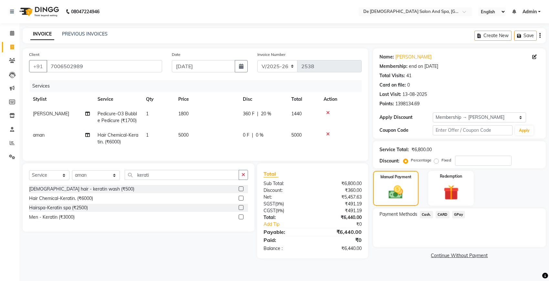
click at [451, 255] on link "Continue Without Payment" at bounding box center [459, 255] width 170 height 7
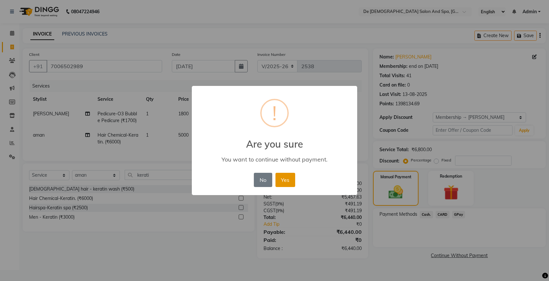
click at [292, 179] on button "Yes" at bounding box center [285, 180] width 20 height 14
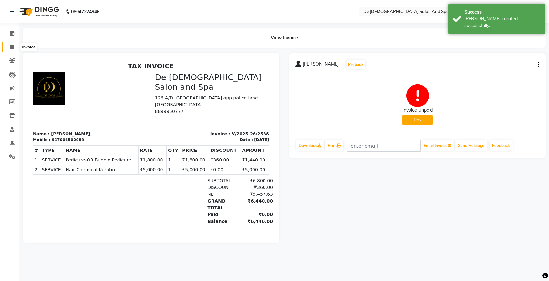
click at [12, 47] on icon at bounding box center [12, 47] width 4 height 5
select select "6431"
select select "service"
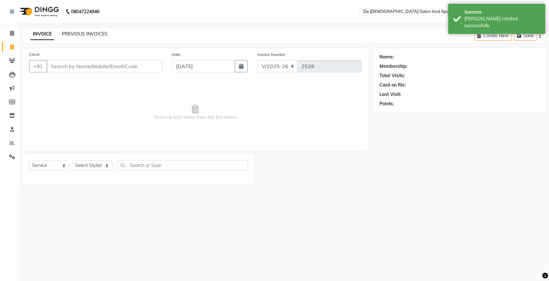
click at [92, 31] on link "PREVIOUS INVOICES" at bounding box center [84, 34] width 45 height 6
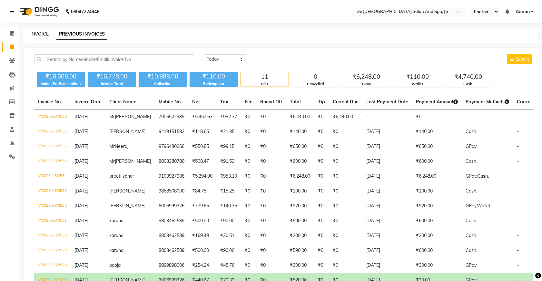
click at [36, 33] on link "INVOICE" at bounding box center [39, 34] width 18 height 6
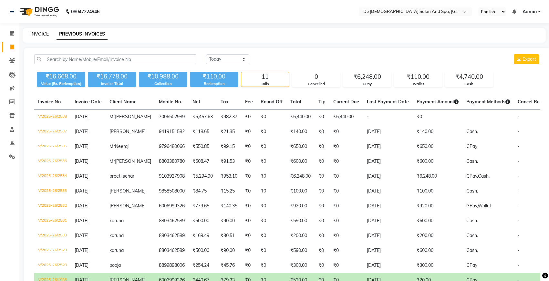
select select "6431"
select select "service"
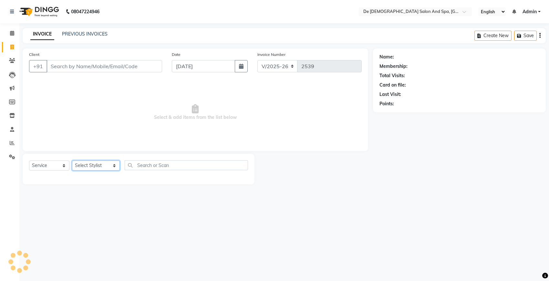
click at [80, 163] on select "Select Stylist akshay aman Arman Ashwani gunraj megha nikita thappa nisha parve…" at bounding box center [96, 165] width 48 height 10
select select "49371"
click at [72, 160] on select "Select Stylist akshay aman Arman Ashwani gunraj megha nikita thappa nisha parve…" at bounding box center [96, 165] width 48 height 10
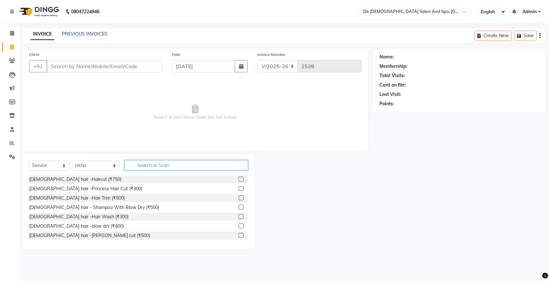
click at [148, 167] on input "text" at bounding box center [186, 165] width 123 height 10
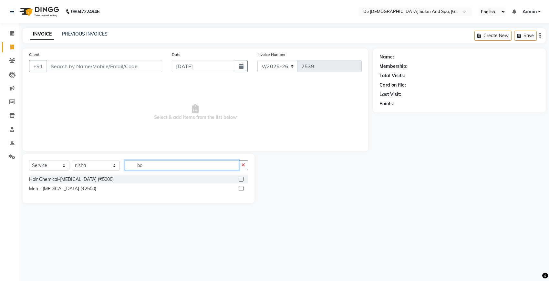
type input "b"
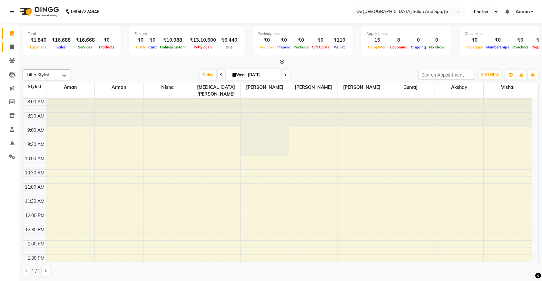
click at [8, 52] on link "Invoice" at bounding box center [9, 47] width 15 height 11
select select "service"
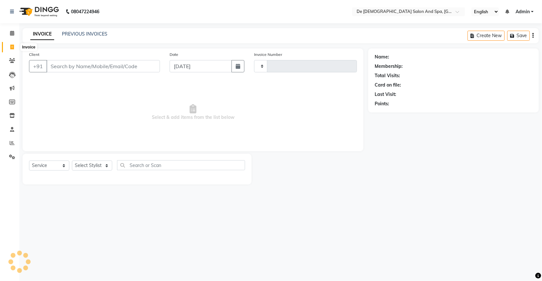
type input "2539"
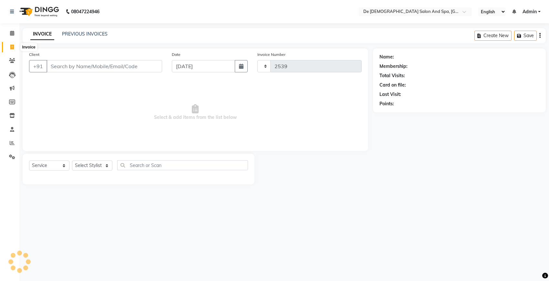
select select "6431"
click at [93, 67] on input "Client" at bounding box center [104, 66] width 116 height 12
